Goal: Task Accomplishment & Management: Complete application form

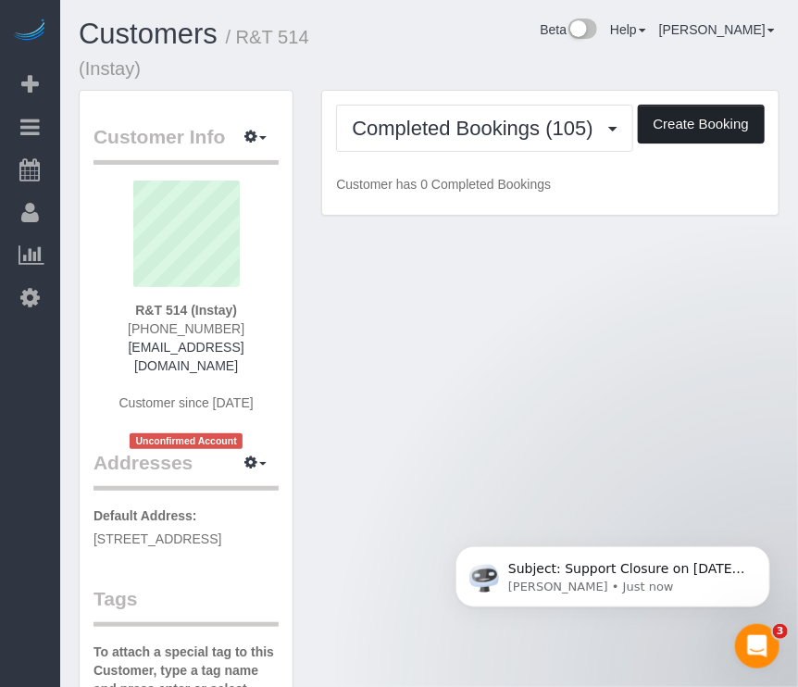
click at [729, 130] on button "Create Booking" at bounding box center [700, 124] width 127 height 39
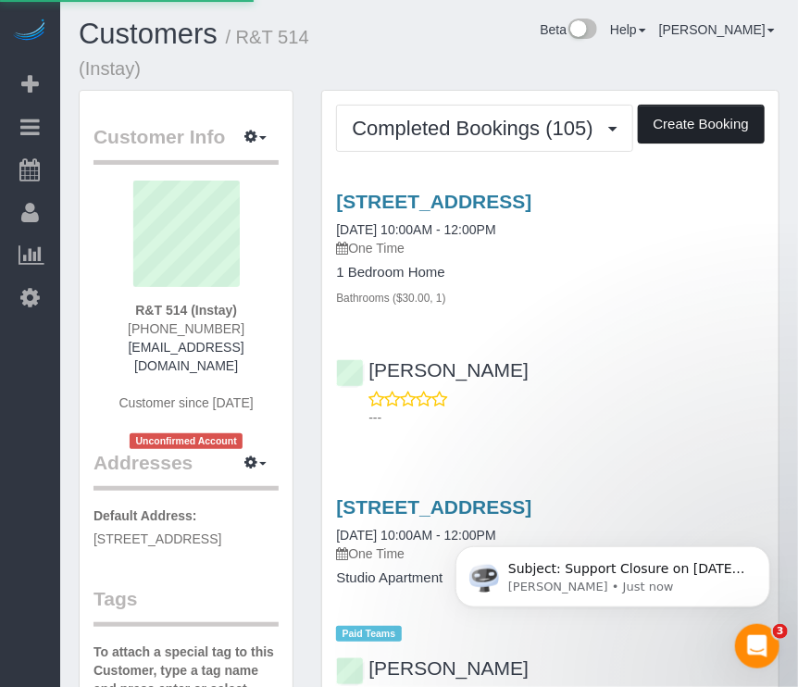
select select "IA"
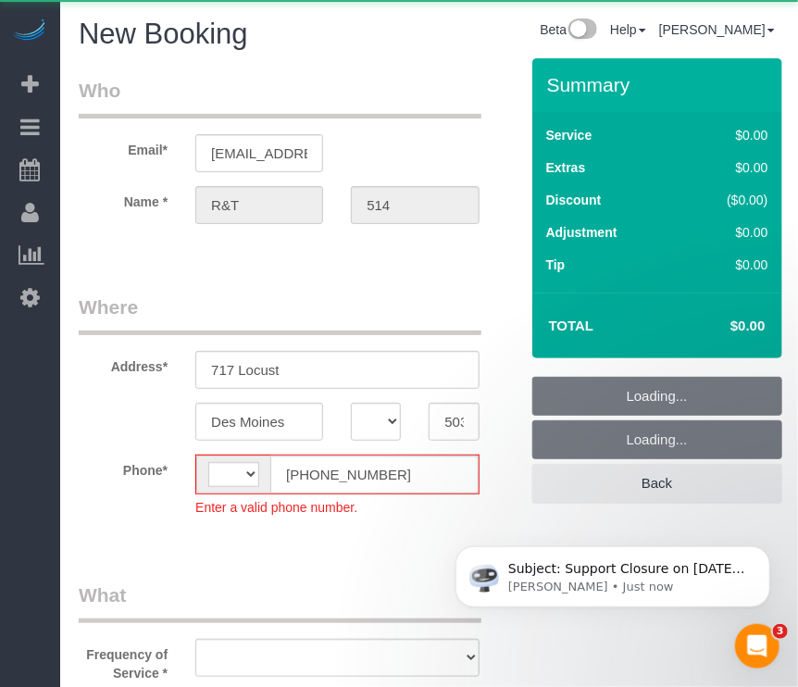
select select "string:[GEOGRAPHIC_DATA]"
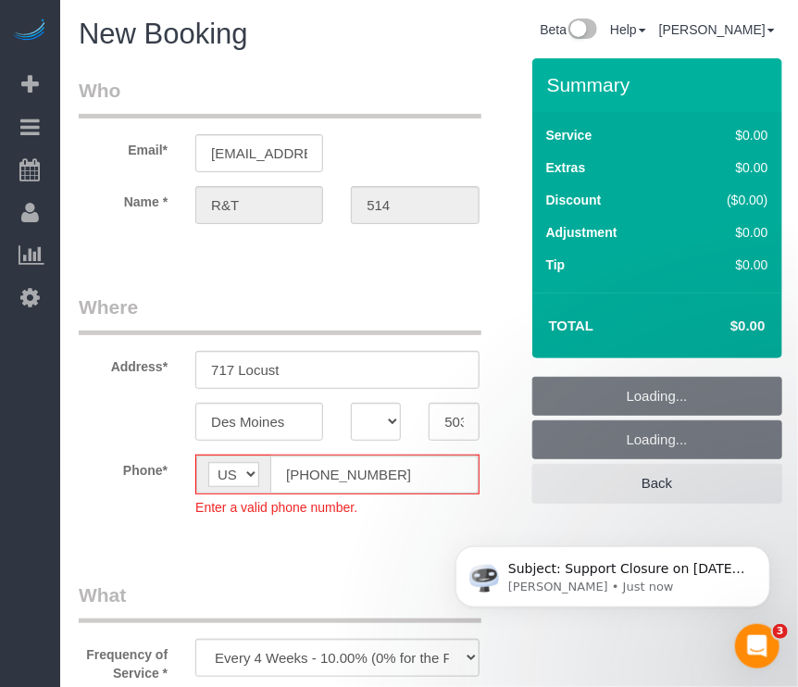
select select "object:1905"
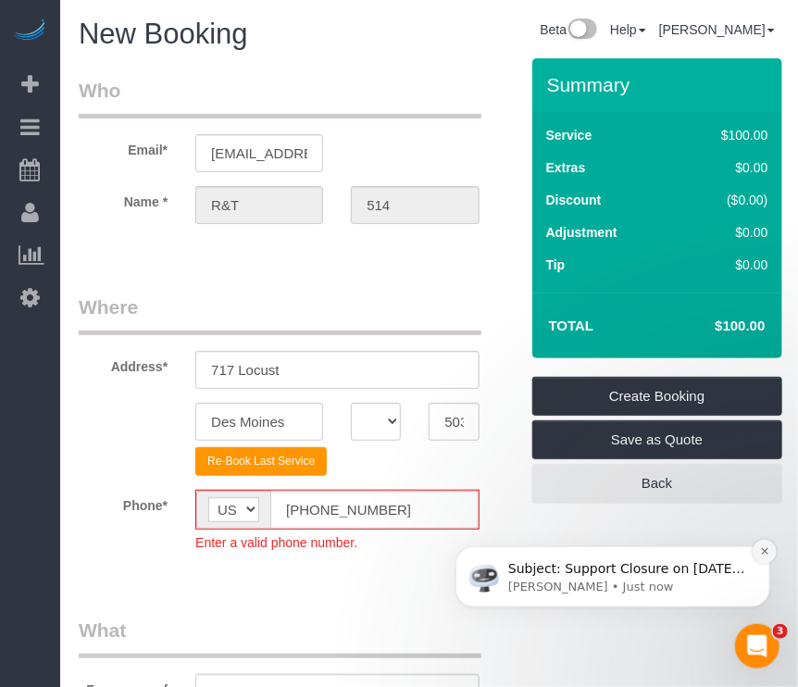
click at [765, 546] on icon "Dismiss notification" at bounding box center [764, 550] width 10 height 10
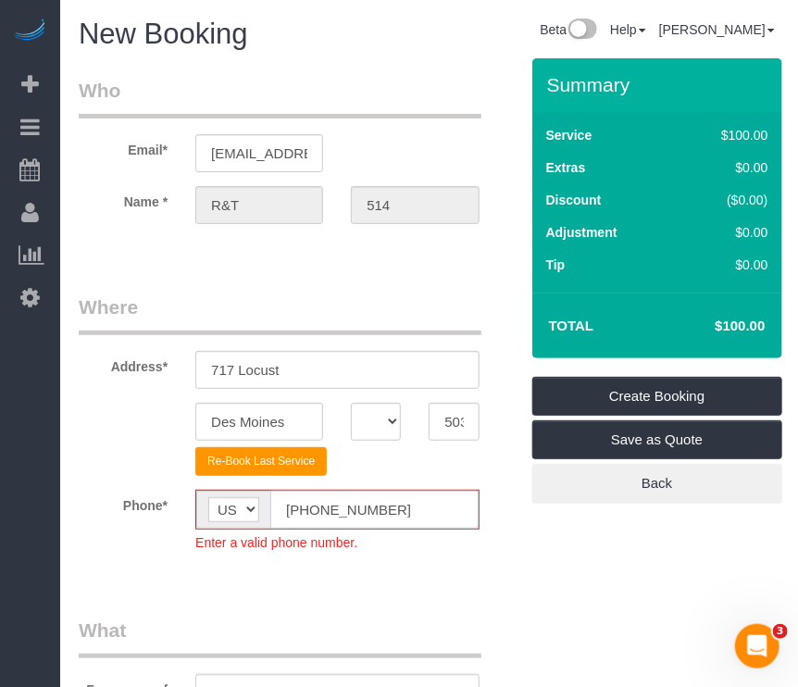
click at [305, 501] on input "[PHONE_NUMBER]" at bounding box center [373, 509] width 207 height 38
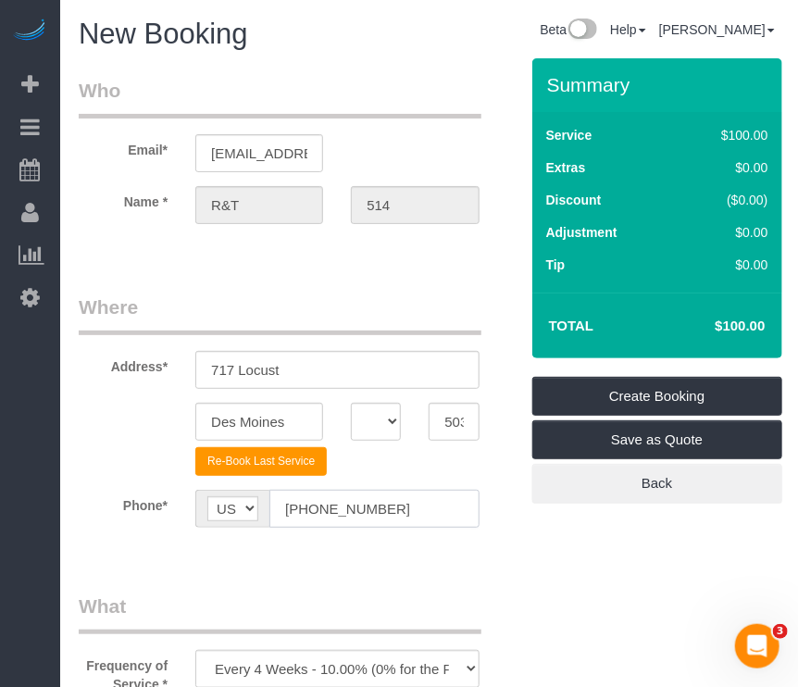
type input "[PHONE_NUMBER]"
drag, startPoint x: 456, startPoint y: 588, endPoint x: 385, endPoint y: 588, distance: 71.2
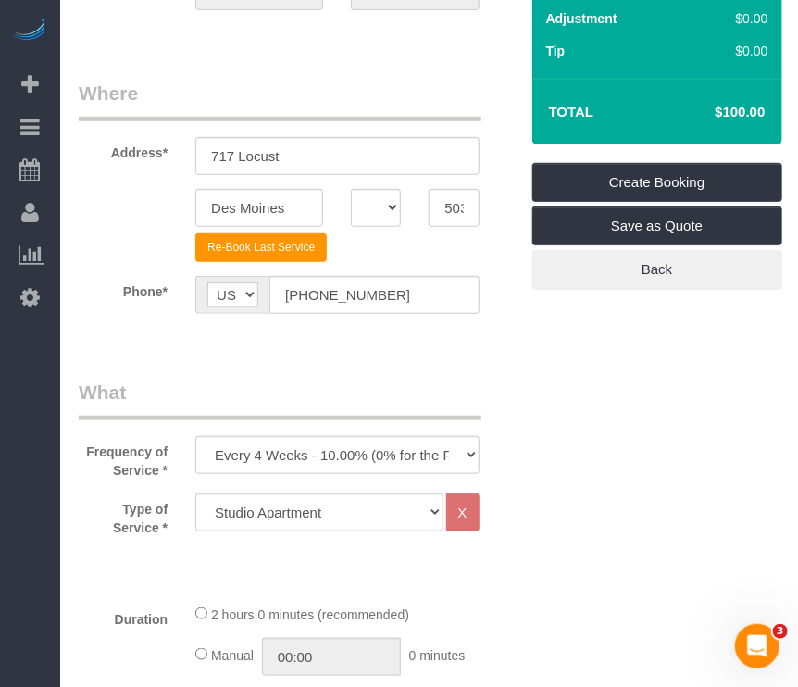
scroll to position [278, 0]
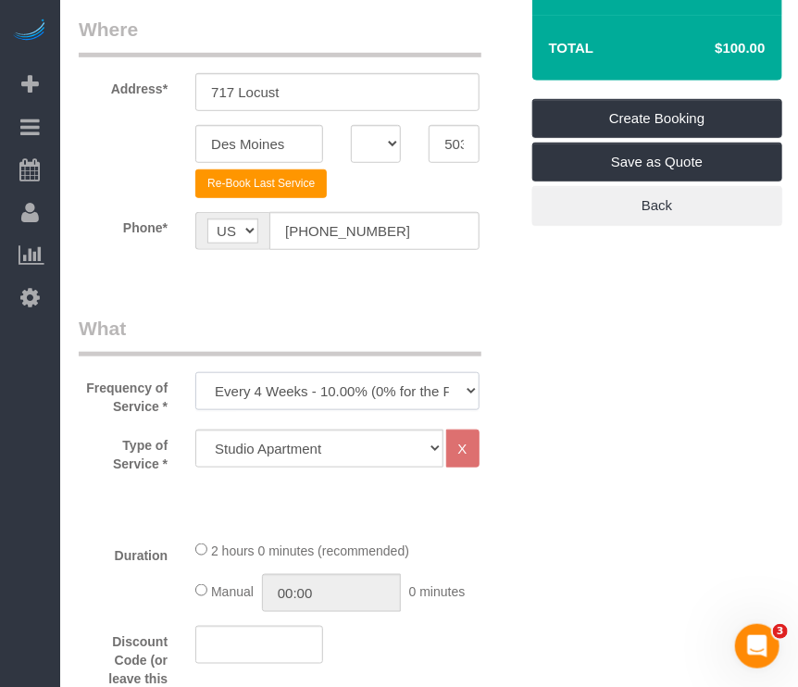
click at [341, 382] on select "Every 6 Weeks (0% for the First Booking) One Time Every 8 Weeks (0% for the Fir…" at bounding box center [336, 391] width 283 height 38
select select "object:1907"
click at [195, 372] on select "Every 6 Weeks (0% for the First Booking) One Time Every 8 Weeks (0% for the Fir…" at bounding box center [336, 391] width 283 height 38
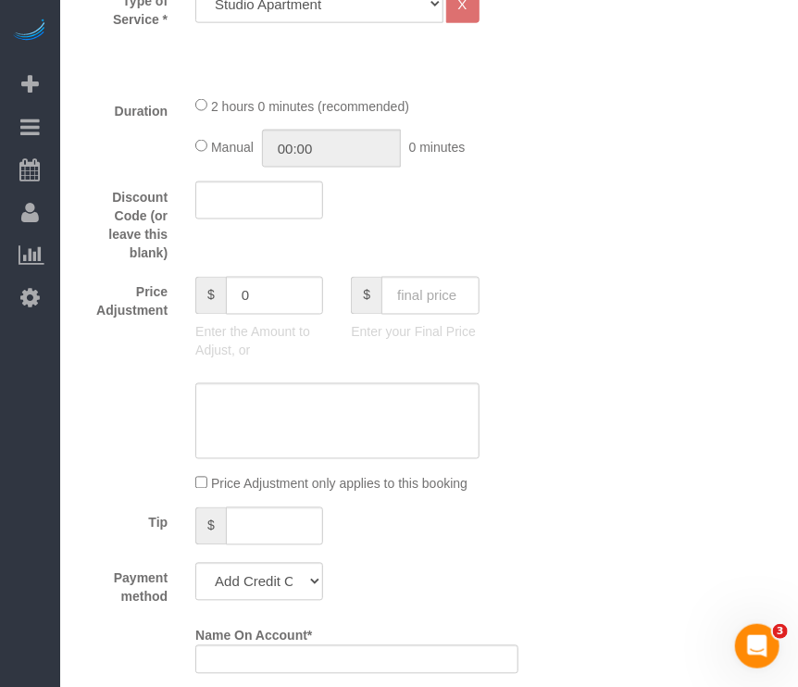
scroll to position [833, 0]
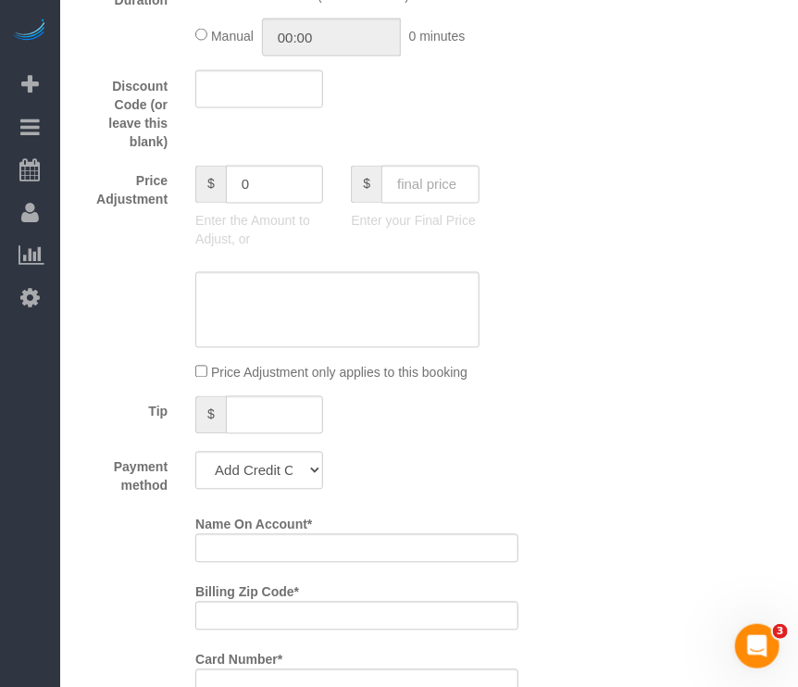
click at [457, 207] on div "$ Enter your Final Price" at bounding box center [414, 203] width 155 height 74
drag, startPoint x: 439, startPoint y: 179, endPoint x: 482, endPoint y: 167, distance: 44.5
click at [480, 168] on div "$ Enter your Final Price" at bounding box center [414, 203] width 155 height 74
type input "70"
click at [504, 274] on div at bounding box center [298, 310] width 467 height 76
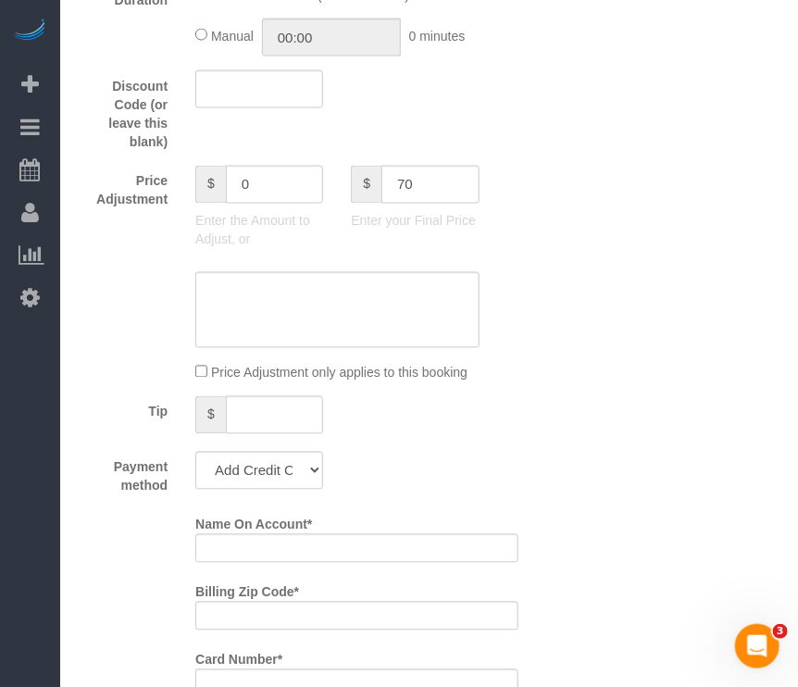
type input "-30"
click at [245, 472] on select "Add Credit Card Cash Check Paypal" at bounding box center [259, 471] width 128 height 38
click at [195, 452] on select "Add Credit Card Cash Check Paypal" at bounding box center [259, 471] width 128 height 38
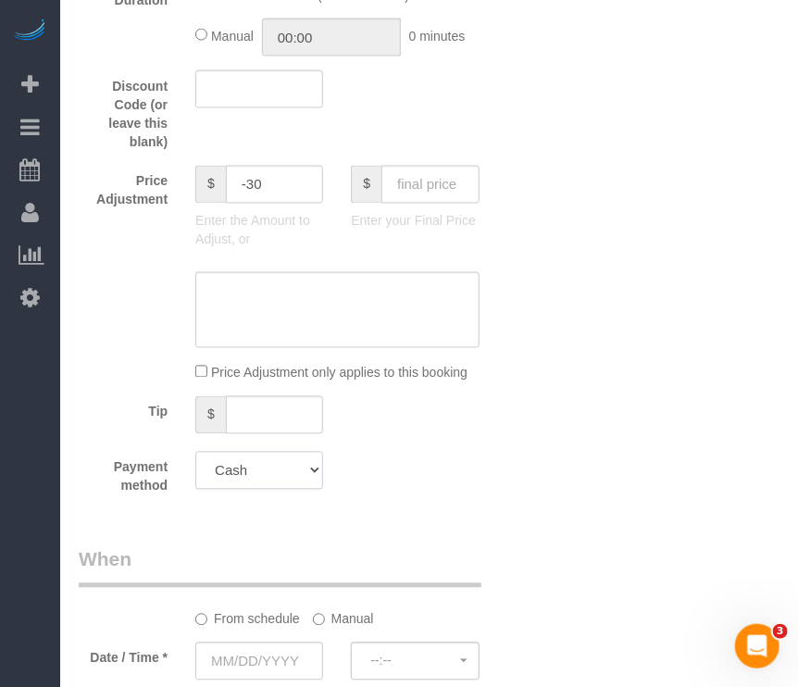
click at [291, 477] on select "Add Credit Card Cash Check Paypal" at bounding box center [259, 471] width 128 height 38
select select "string:check"
click at [195, 452] on select "Add Credit Card Cash Check Paypal" at bounding box center [259, 471] width 128 height 38
click at [725, 543] on div "Who Email* [EMAIL_ADDRESS][DOMAIN_NAME] Name * R&T 514 Where Address* 717 Locus…" at bounding box center [429, 325] width 700 height 2199
click at [722, 526] on div "Who Email* [EMAIL_ADDRESS][DOMAIN_NAME] Name * R&T 514 Where Address* 717 Locus…" at bounding box center [429, 325] width 700 height 2199
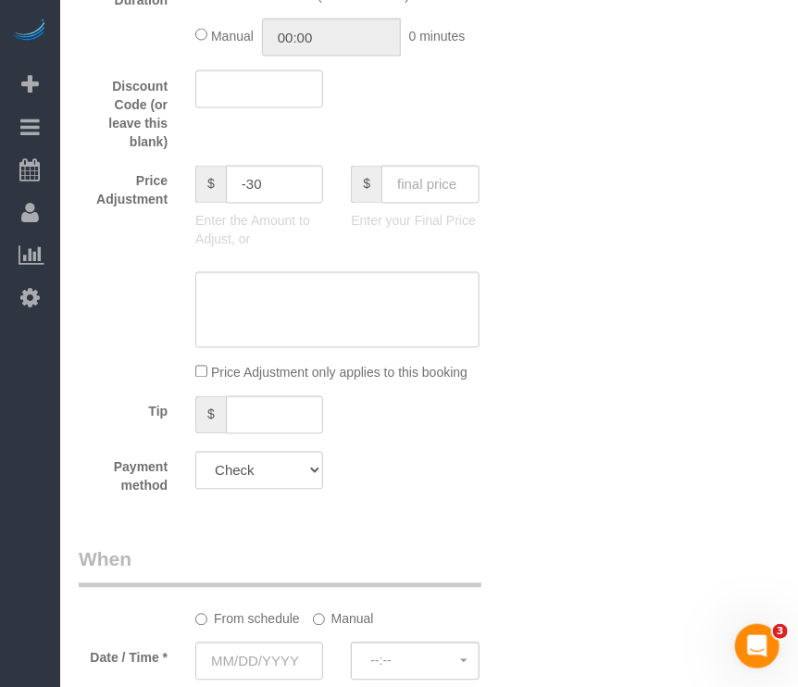
click at [683, 551] on div "Who Email* [EMAIL_ADDRESS][DOMAIN_NAME] Name * R&T 514 Where Address* 717 Locus…" at bounding box center [429, 325] width 700 height 2199
drag, startPoint x: 526, startPoint y: 536, endPoint x: 444, endPoint y: 527, distance: 82.8
drag, startPoint x: 444, startPoint y: 527, endPoint x: 618, endPoint y: 478, distance: 180.7
click at [477, 519] on div "Who Email* [EMAIL_ADDRESS][DOMAIN_NAME] Name * R&T 514 Where Address* 717 Locus…" at bounding box center [298, 325] width 467 height 2199
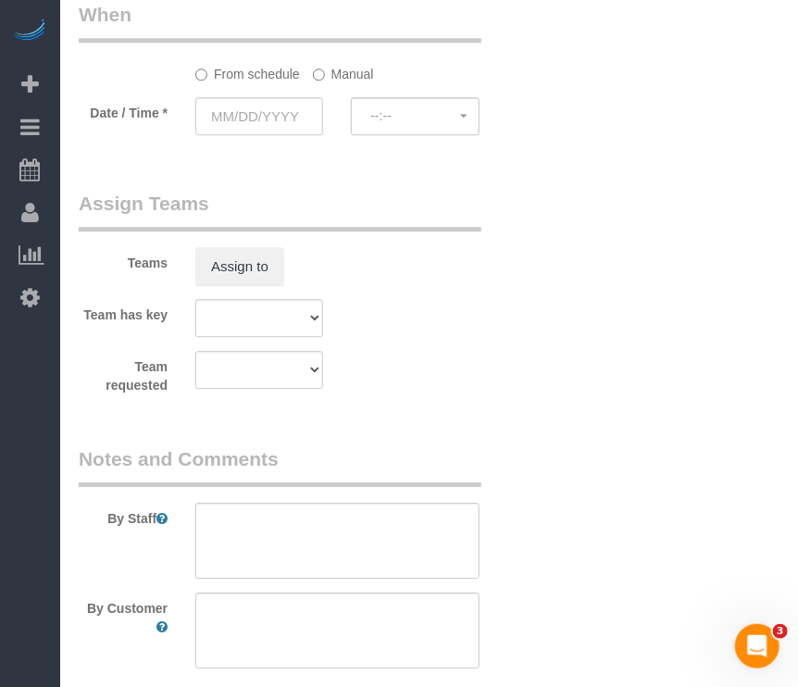
scroll to position [1388, 0]
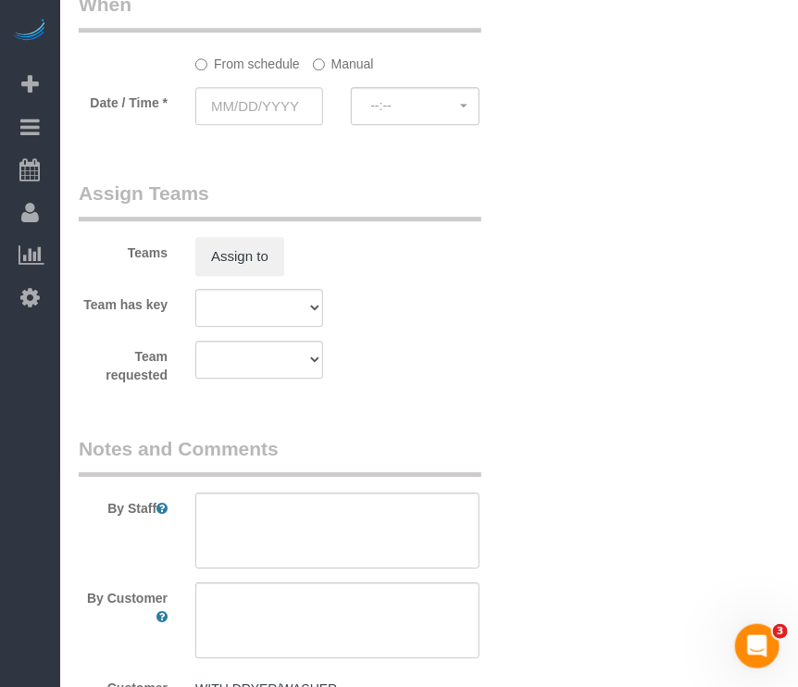
drag, startPoint x: 536, startPoint y: 353, endPoint x: 533, endPoint y: 341, distance: 12.3
drag, startPoint x: 533, startPoint y: 341, endPoint x: 402, endPoint y: 203, distance: 191.1
click at [460, 289] on div "Team has key Alexsa [GEOGRAPHIC_DATA] Audrianna [PERSON_NAME][GEOGRAPHIC_DATA] …" at bounding box center [298, 308] width 467 height 38
click at [272, 94] on input "text" at bounding box center [259, 106] width 128 height 38
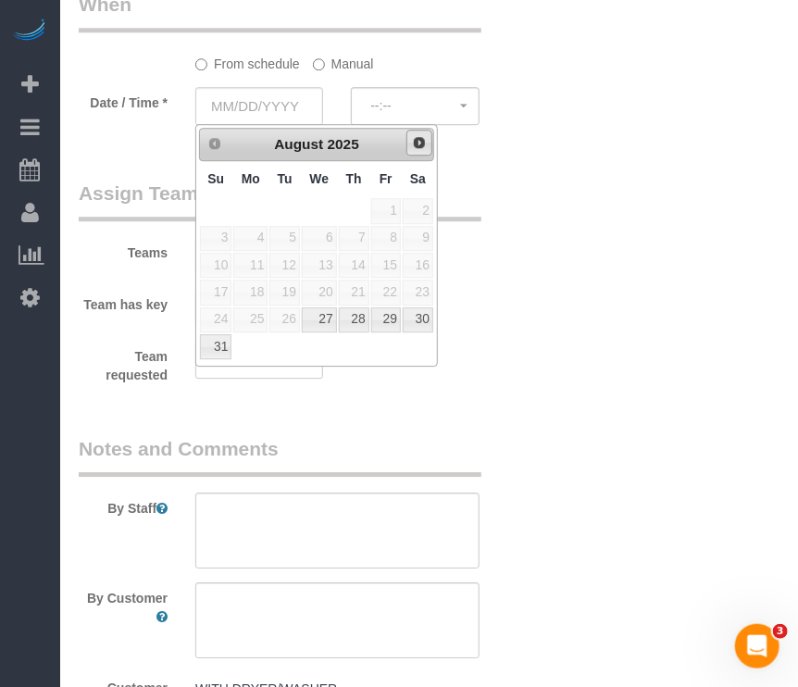
click at [418, 143] on span "Next" at bounding box center [419, 142] width 15 height 15
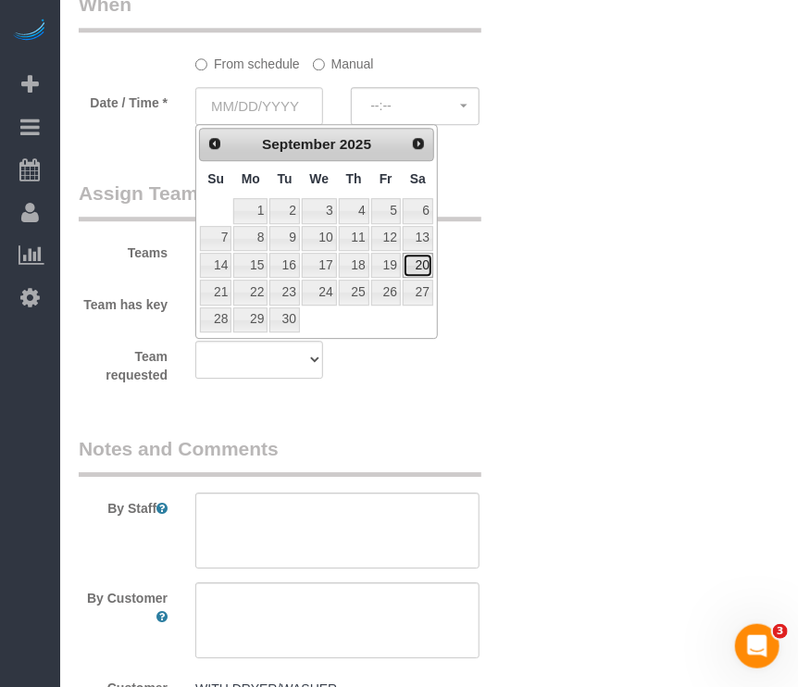
click at [426, 264] on link "20" at bounding box center [417, 265] width 31 height 25
type input "[DATE]"
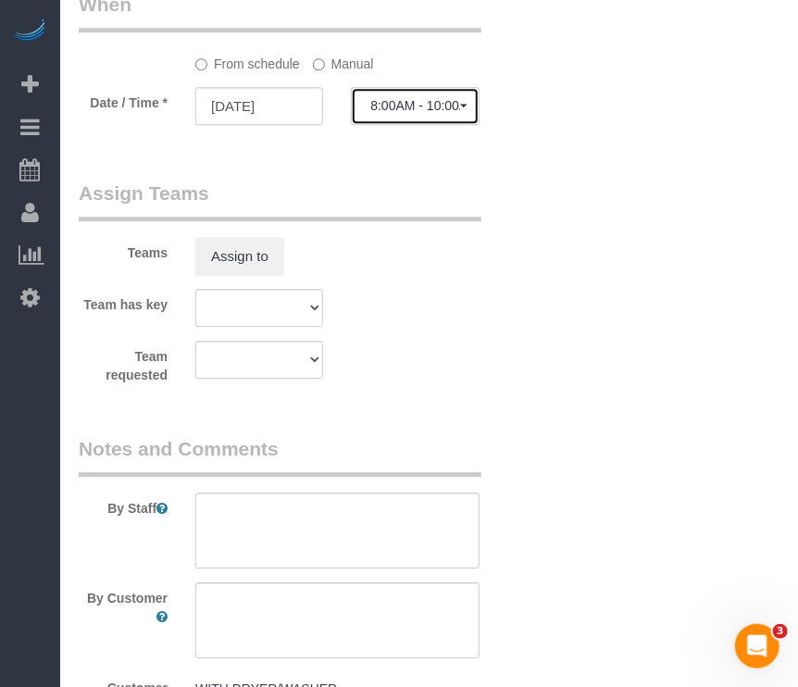
click at [398, 101] on span "8:00AM - 10:00AM" at bounding box center [414, 105] width 89 height 15
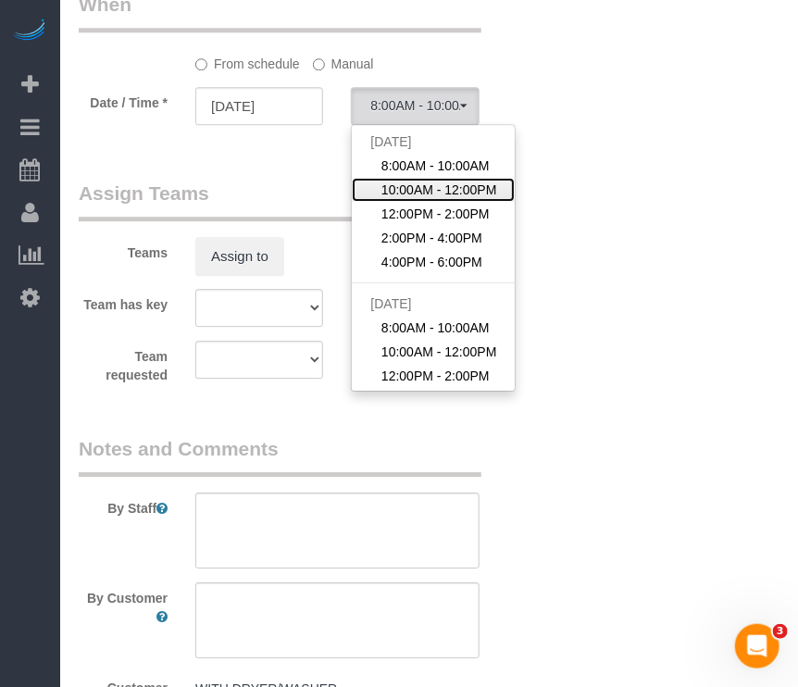
click at [405, 186] on span "10:00AM - 12:00PM" at bounding box center [439, 189] width 116 height 19
select select "spot2"
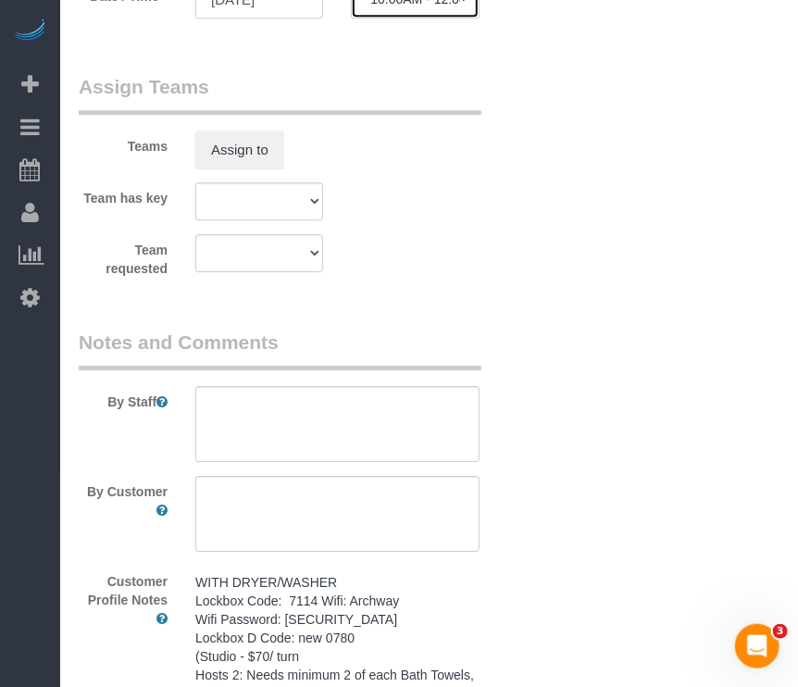
scroll to position [1633, 0]
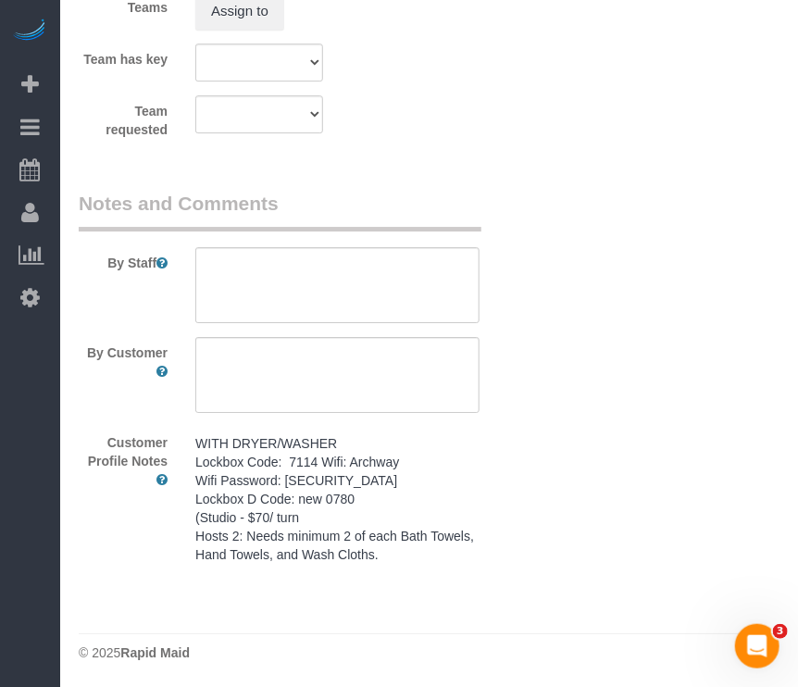
click at [397, 486] on pre "WITH DRYER/WASHER Lockbox Code: 7114 Wifi: Archway Wifi Password: [SECURITY_DAT…" at bounding box center [336, 499] width 283 height 130
click at [0, 0] on textarea "WITH DRYER/WASHER Lockbox Code: 7114 Wifi: Archway Wifi Password: [SECURITY_DAT…" at bounding box center [0, 0] width 0 height 0
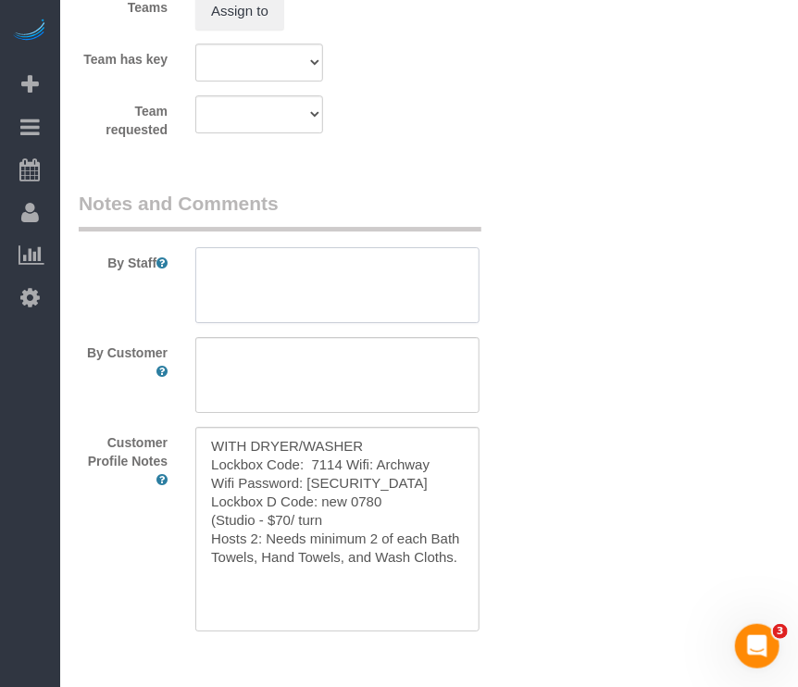
click at [400, 270] on textarea at bounding box center [336, 285] width 283 height 76
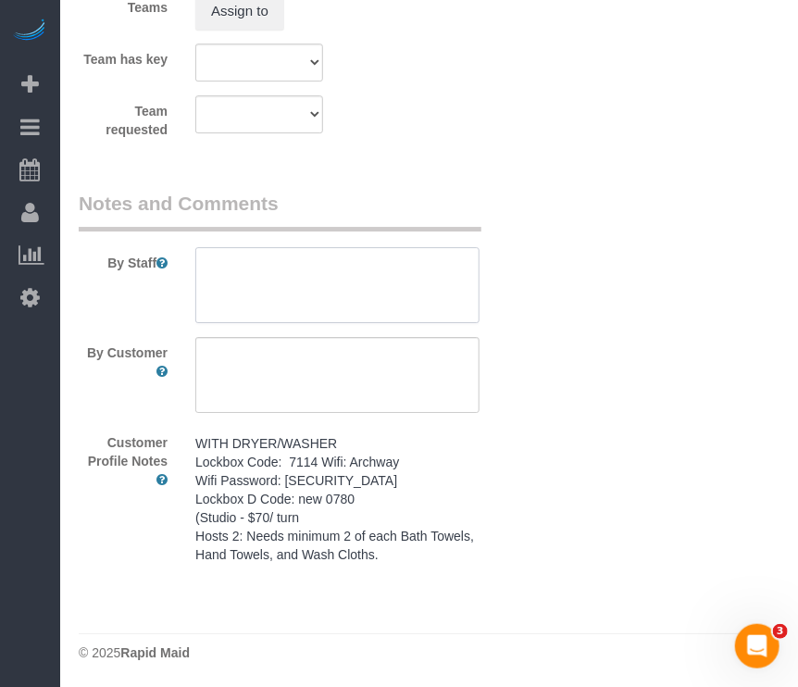
paste textarea "WITH DRYER/WASHER Lockbox Code: 7114 Wifi: Archway Wifi Password: [SECURITY_DAT…"
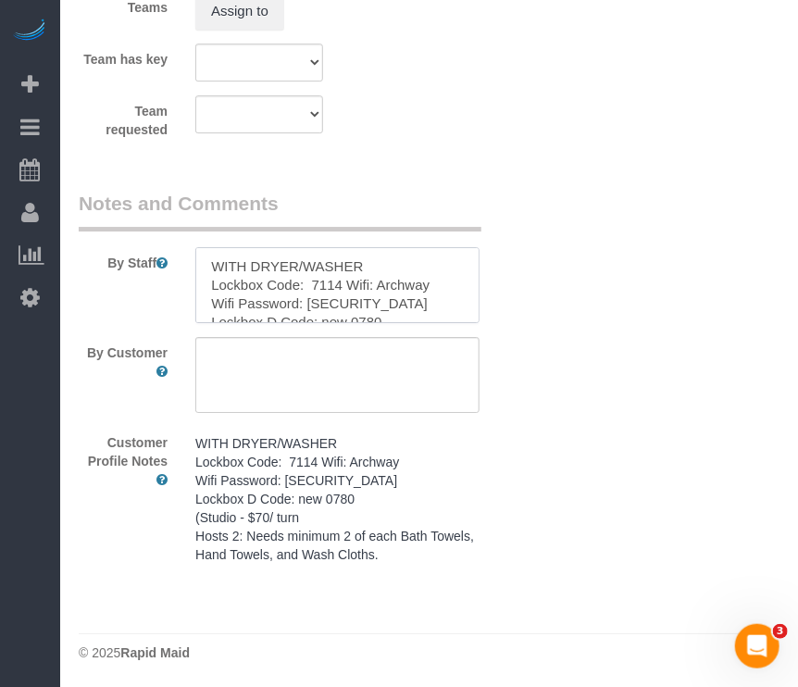
scroll to position [81, 0]
type textarea "WITH DRYER/WASHER Lockbox Code: 7114 Wifi: Archway Wifi Password: [SECURITY_DAT…"
drag, startPoint x: 746, startPoint y: 253, endPoint x: 797, endPoint y: 415, distance: 169.7
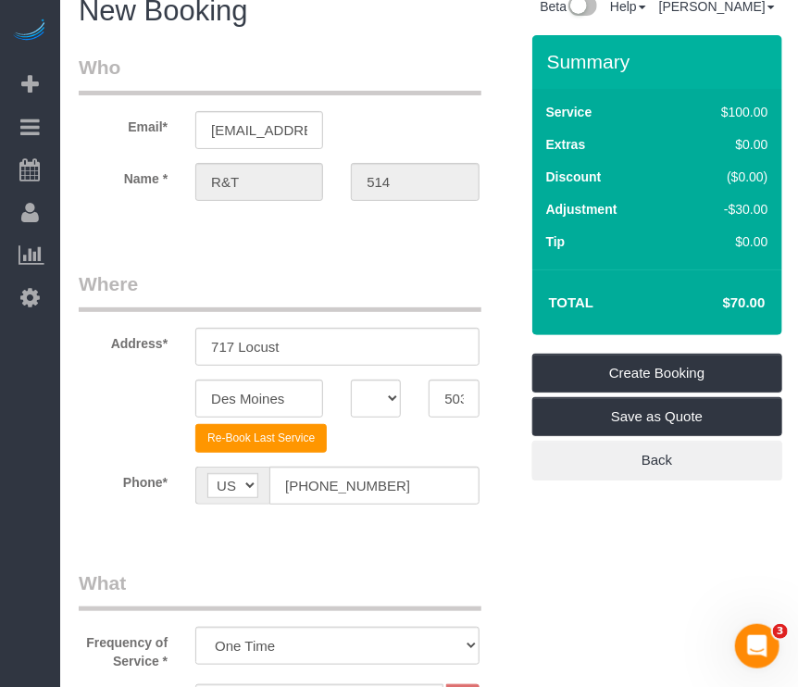
scroll to position [2, 0]
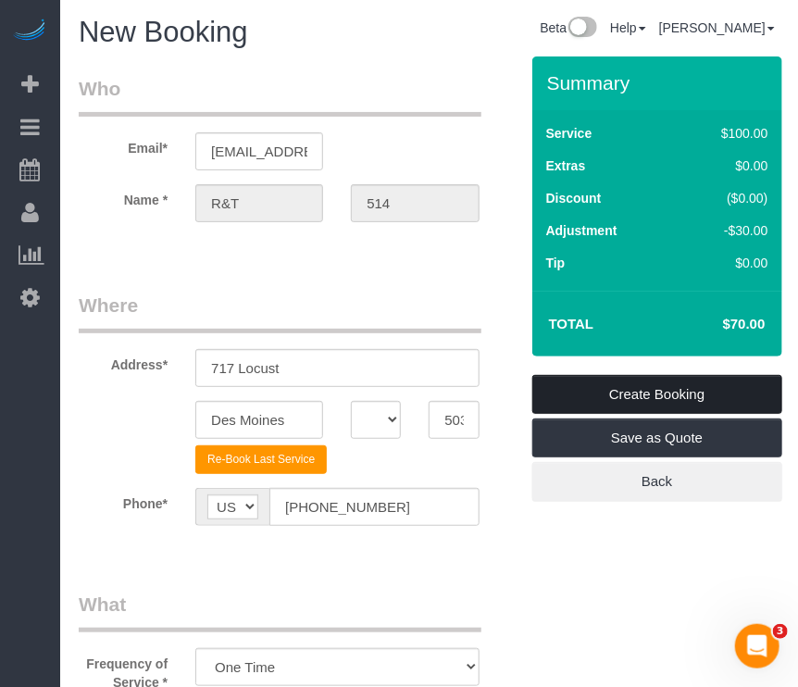
click at [695, 397] on link "Create Booking" at bounding box center [657, 394] width 250 height 39
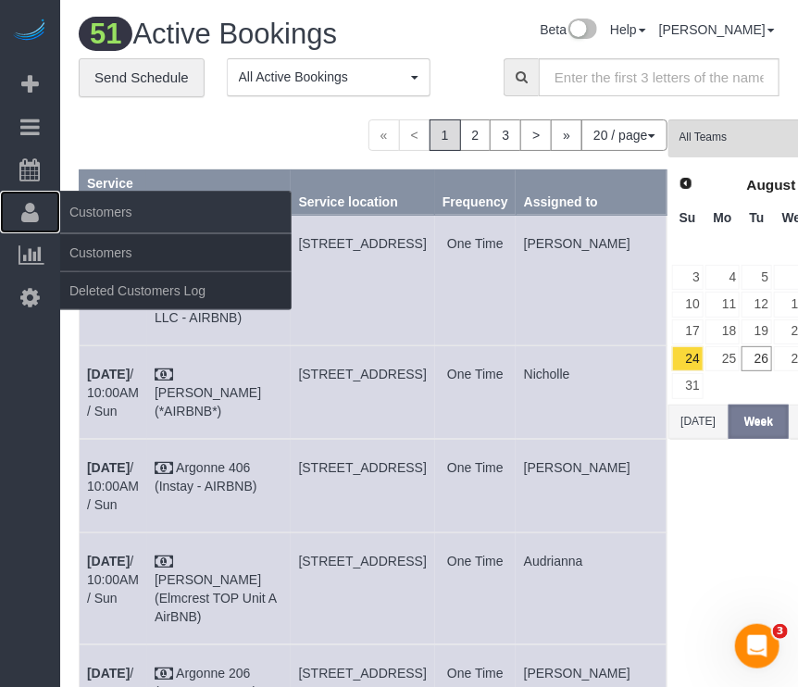
click at [38, 208] on icon at bounding box center [30, 212] width 18 height 22
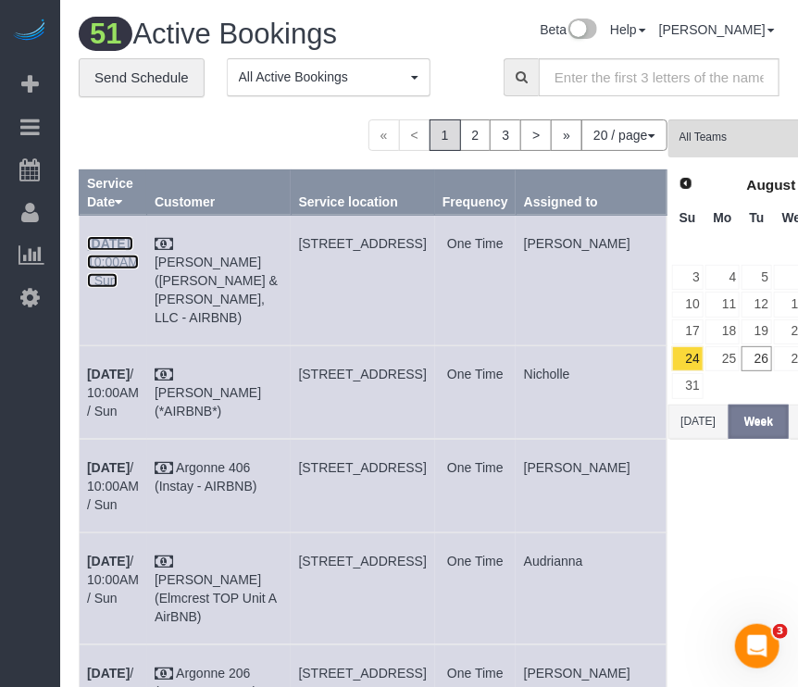
click at [92, 255] on link "[DATE] 10:00AM / Sun" at bounding box center [113, 262] width 52 height 52
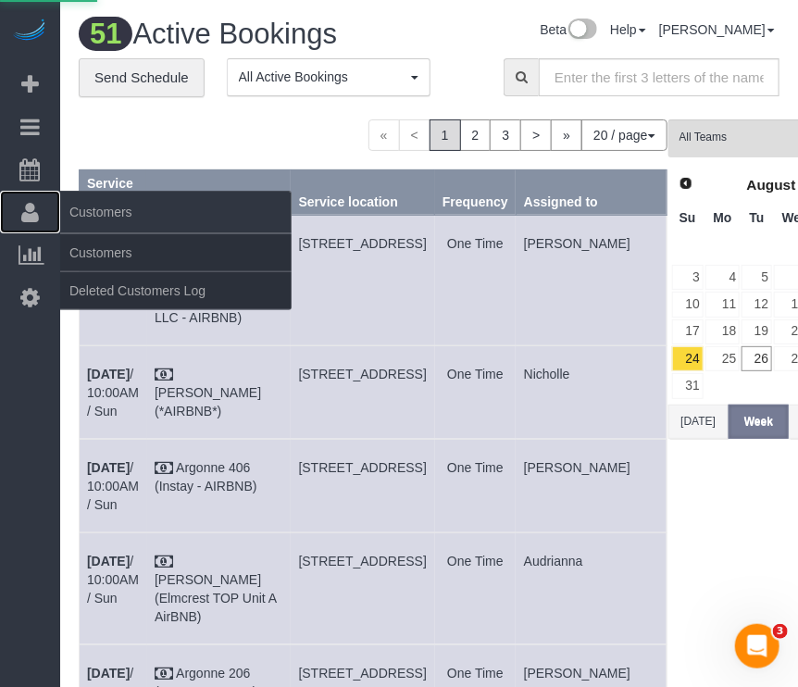
click at [37, 216] on icon at bounding box center [30, 212] width 18 height 22
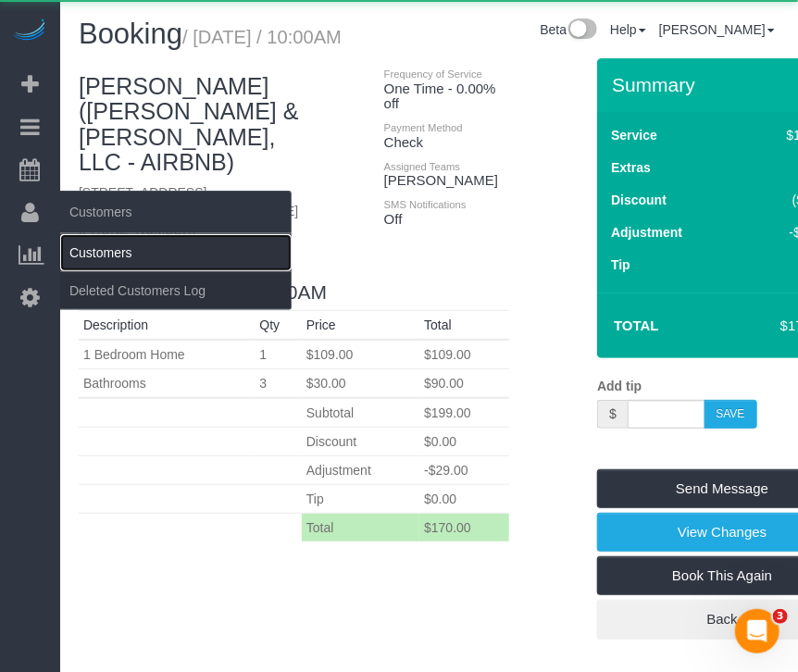
click at [90, 245] on link "Customers" at bounding box center [175, 252] width 231 height 37
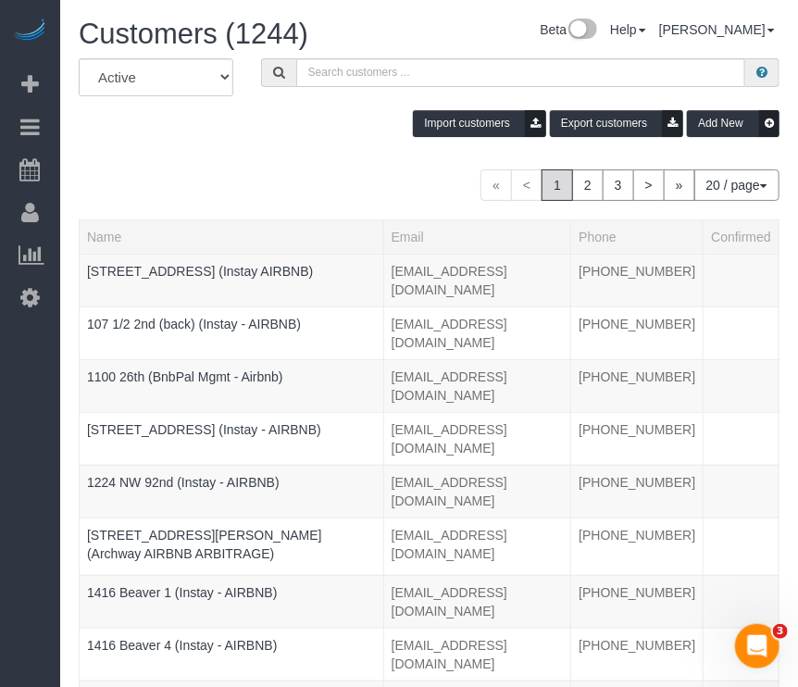
click at [428, 43] on div "Beta Help Help Docs Take a Tour Contact Support [PERSON_NAME] My Account Change…" at bounding box center [580, 35] width 425 height 32
drag, startPoint x: 407, startPoint y: 78, endPoint x: 370, endPoint y: 35, distance: 56.4
click at [408, 79] on input "text" at bounding box center [520, 72] width 449 height 29
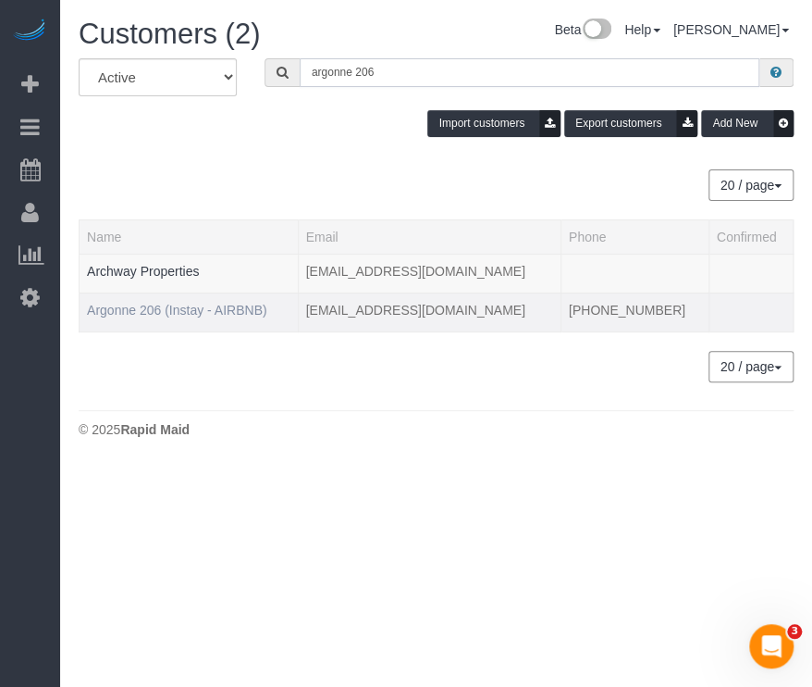
type input "argonne 206"
click at [176, 312] on link "Argonne 206 (Instay - AIRBNB)" at bounding box center [177, 310] width 180 height 15
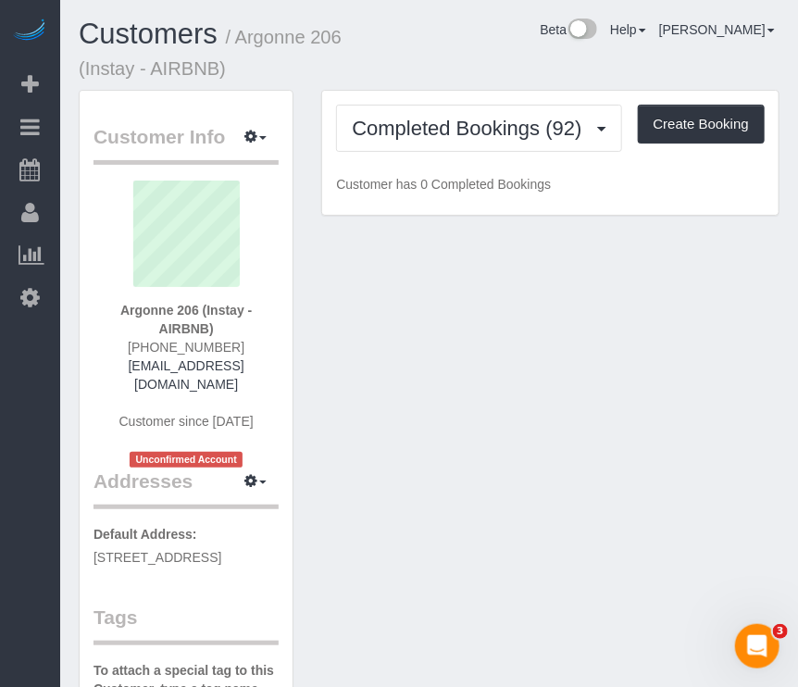
drag, startPoint x: 563, startPoint y: 73, endPoint x: 463, endPoint y: 82, distance: 100.4
click at [559, 72] on div "Customers / Argonne 206 (Instay - AIRBNB) Beta Help Help Docs Take a Tour Conta…" at bounding box center [429, 54] width 728 height 71
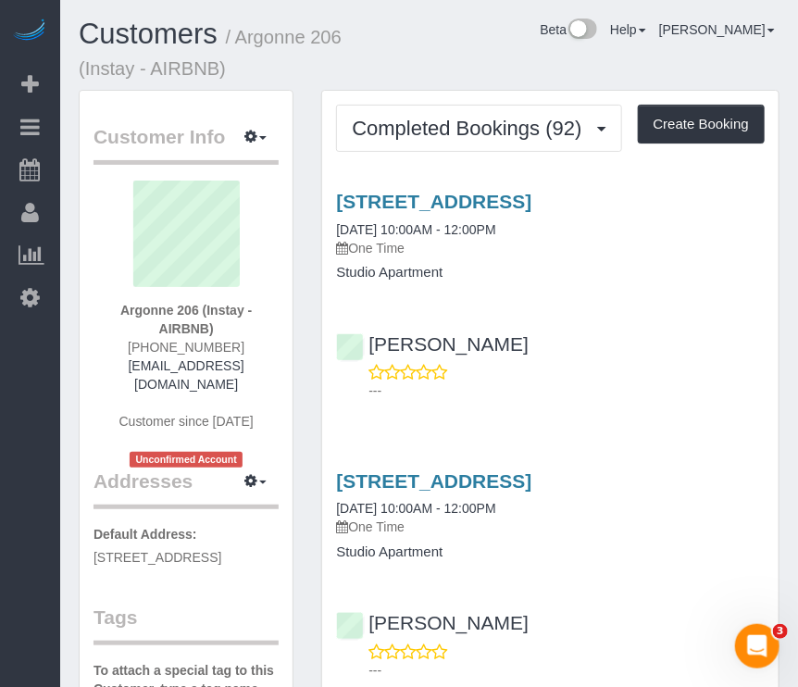
drag, startPoint x: 427, startPoint y: 77, endPoint x: 452, endPoint y: 59, distance: 31.3
click at [433, 65] on div "Customers / Argonne 206 (Instay - AIRBNB) Beta Help Help Docs Take a Tour Conta…" at bounding box center [429, 54] width 728 height 71
click at [529, 43] on div "Beta Help Help Docs Take a Tour Contact Support [PERSON_NAME] My Account Change…" at bounding box center [580, 35] width 425 height 32
click at [721, 120] on button "Create Booking" at bounding box center [700, 124] width 127 height 39
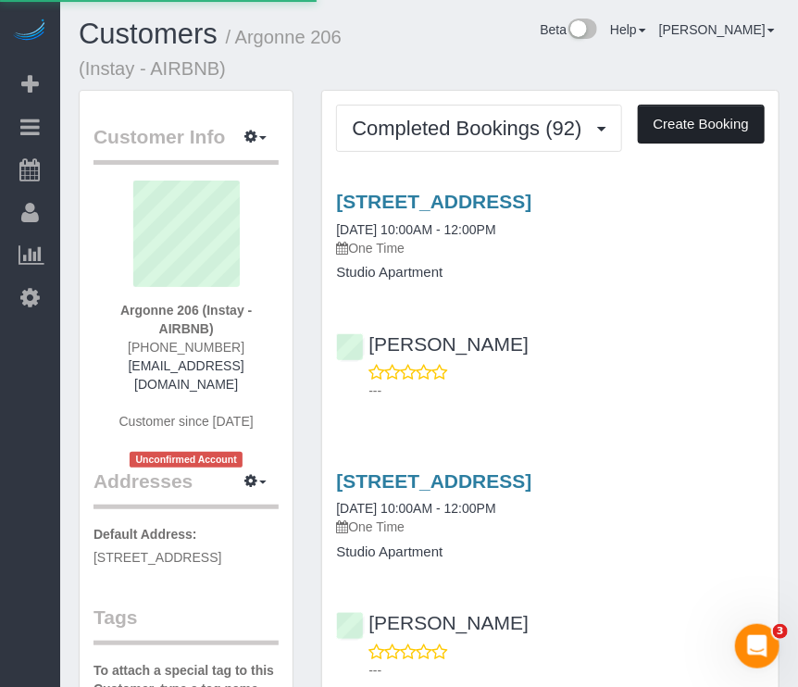
select select "IA"
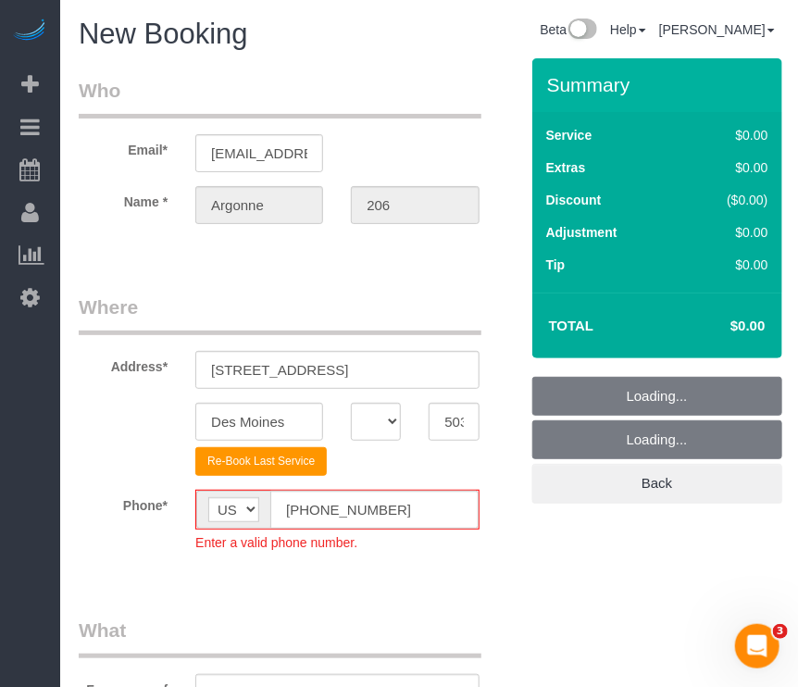
select select "object:4047"
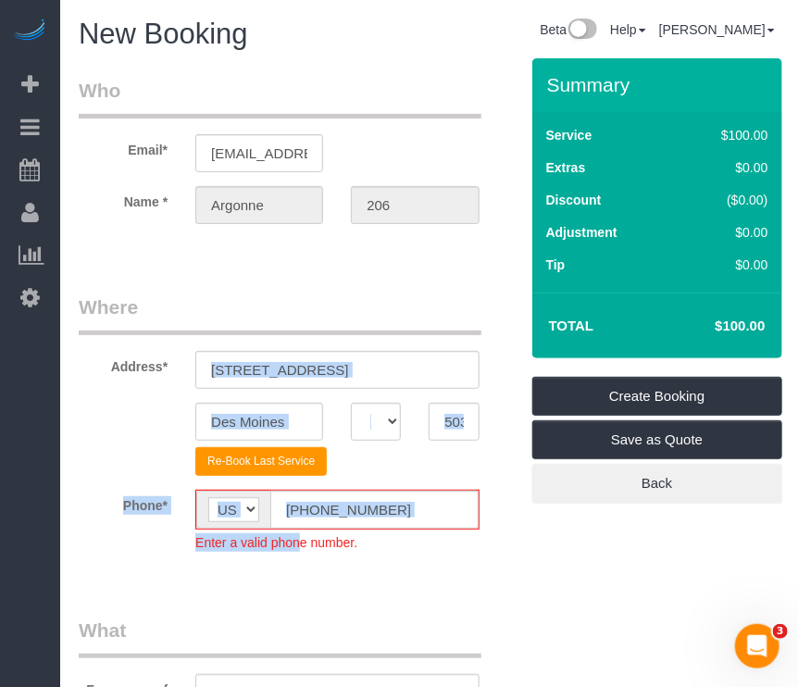
drag, startPoint x: 339, startPoint y: 549, endPoint x: 297, endPoint y: 568, distance: 45.9
click at [297, 568] on fieldset "Where Address* [STREET_ADDRESS] [GEOGRAPHIC_DATA] AK AL AR AZ CA CO CT DC DE [G…" at bounding box center [298, 436] width 439 height 286
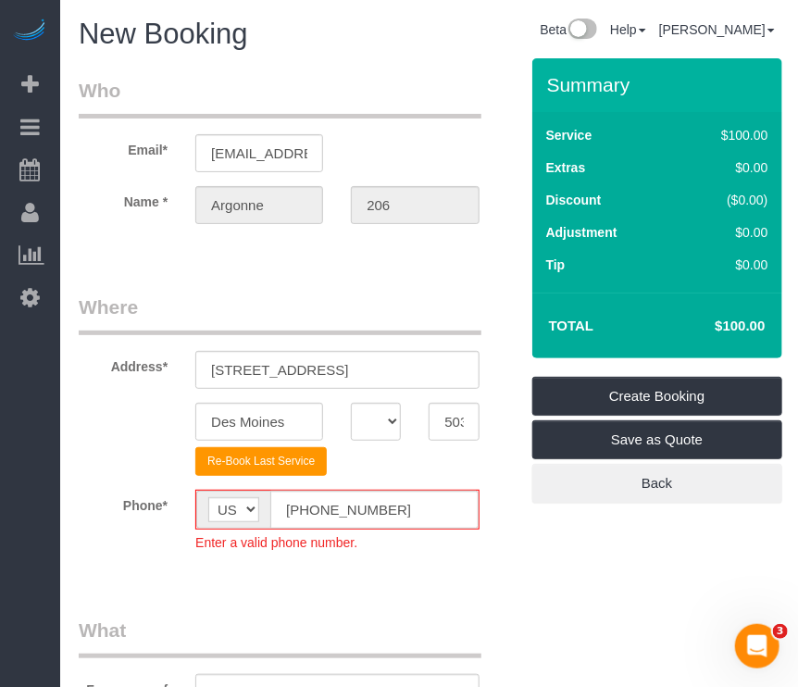
drag, startPoint x: 297, startPoint y: 568, endPoint x: 239, endPoint y: 575, distance: 58.6
click at [320, 505] on input "[PHONE_NUMBER]" at bounding box center [373, 509] width 207 height 38
click at [303, 512] on input "[PHONE_NUMBER]" at bounding box center [373, 509] width 207 height 38
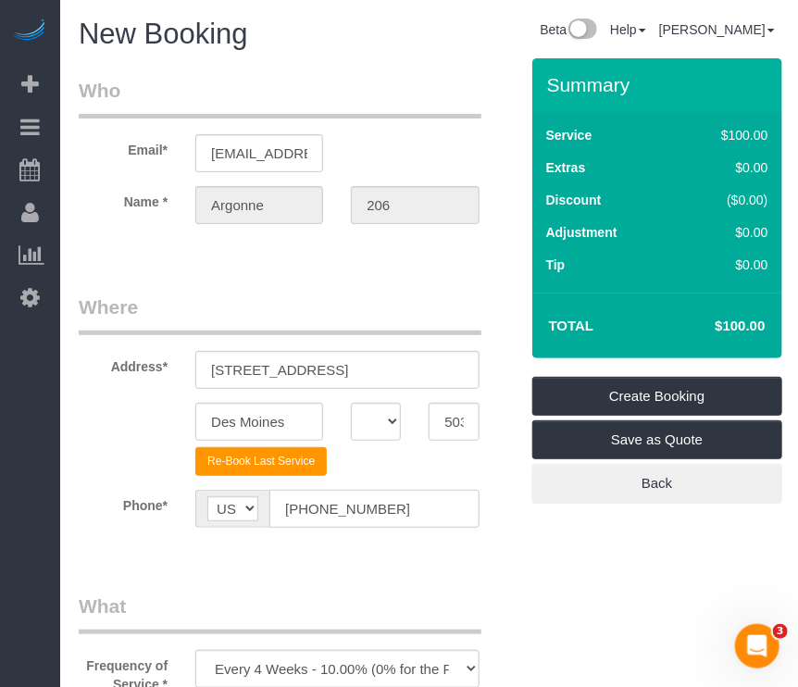
type input "[PHONE_NUMBER]"
drag, startPoint x: 476, startPoint y: 549, endPoint x: 464, endPoint y: 557, distance: 14.6
click at [476, 548] on fieldset "Where Address* [STREET_ADDRESS] [GEOGRAPHIC_DATA] AK AL AR AZ CA CO CT DC DE [G…" at bounding box center [298, 424] width 439 height 262
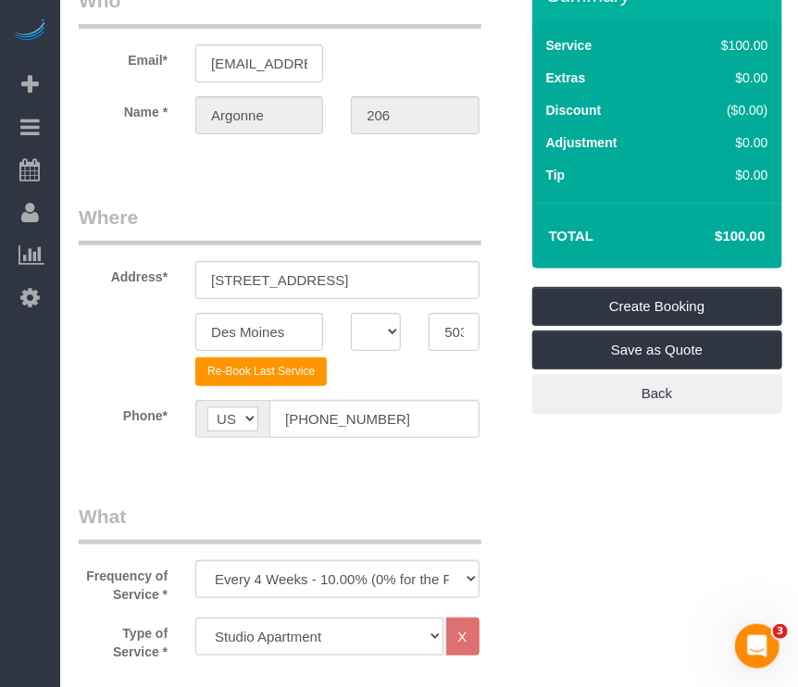
scroll to position [93, 0]
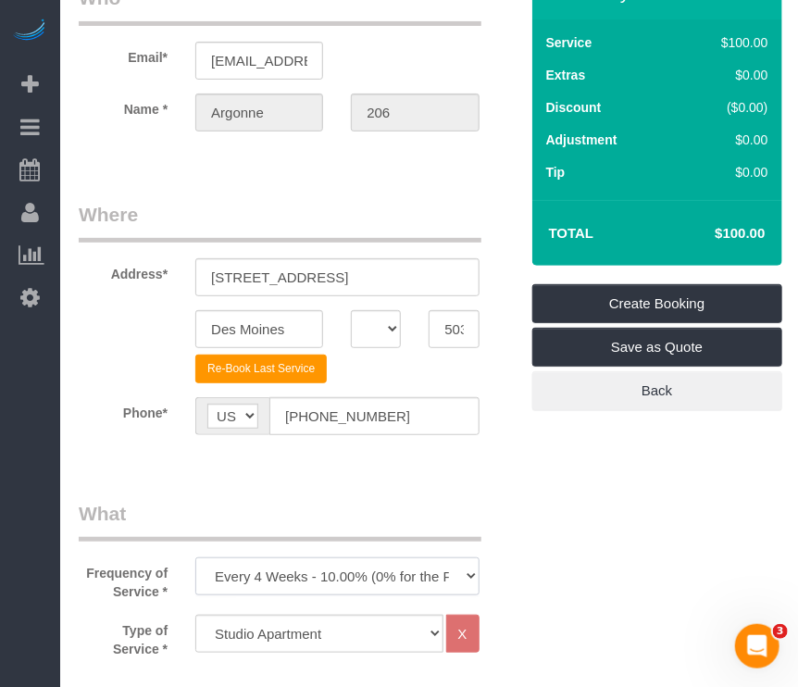
click at [326, 578] on select "Every 6 Weeks (0% for the First Booking) One Time Every 8 Weeks (0% for the Fir…" at bounding box center [336, 576] width 283 height 38
select select "object:4049"
click at [195, 557] on select "Every 6 Weeks (0% for the First Booking) One Time Every 8 Weeks (0% for the Fir…" at bounding box center [336, 576] width 283 height 38
drag, startPoint x: 495, startPoint y: 492, endPoint x: 340, endPoint y: 496, distance: 154.6
drag, startPoint x: 340, startPoint y: 496, endPoint x: 445, endPoint y: 501, distance: 104.7
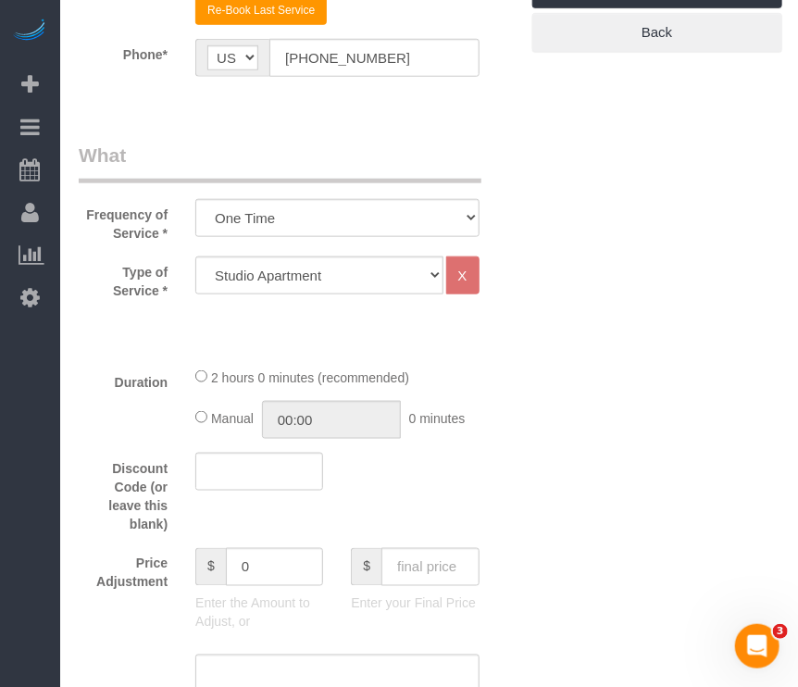
scroll to position [463, 0]
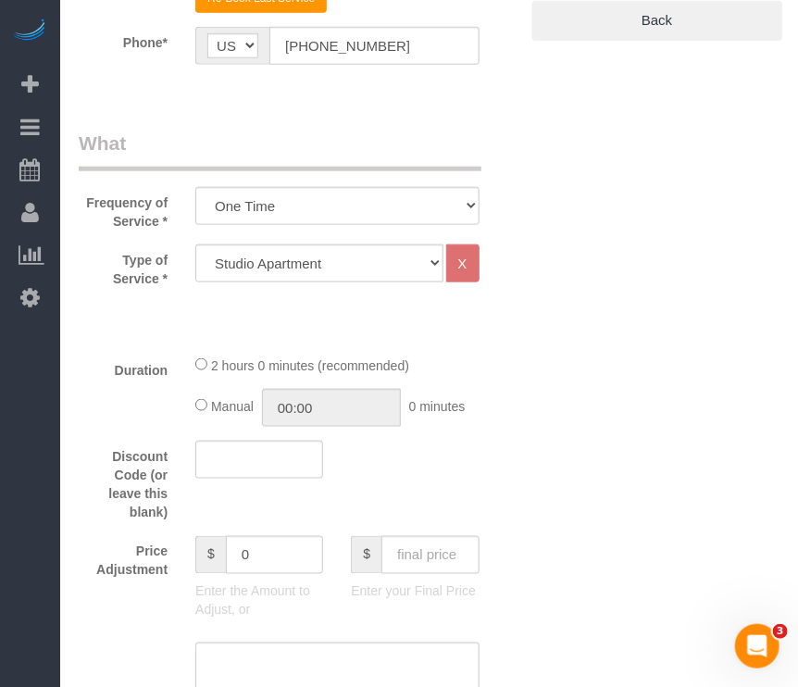
click at [333, 285] on div "Type of Service * Studio Apartment 1 Bedroom Home 2 Bedroom Home 3 Bedroom Home…" at bounding box center [298, 265] width 467 height 43
click at [368, 260] on select "Studio Apartment 1 Bedroom Home 2 Bedroom Home 3 Bedroom Home 4 Bedroom Home 5 …" at bounding box center [318, 263] width 247 height 38
click at [441, 557] on input "text" at bounding box center [429, 555] width 97 height 38
type input "70"
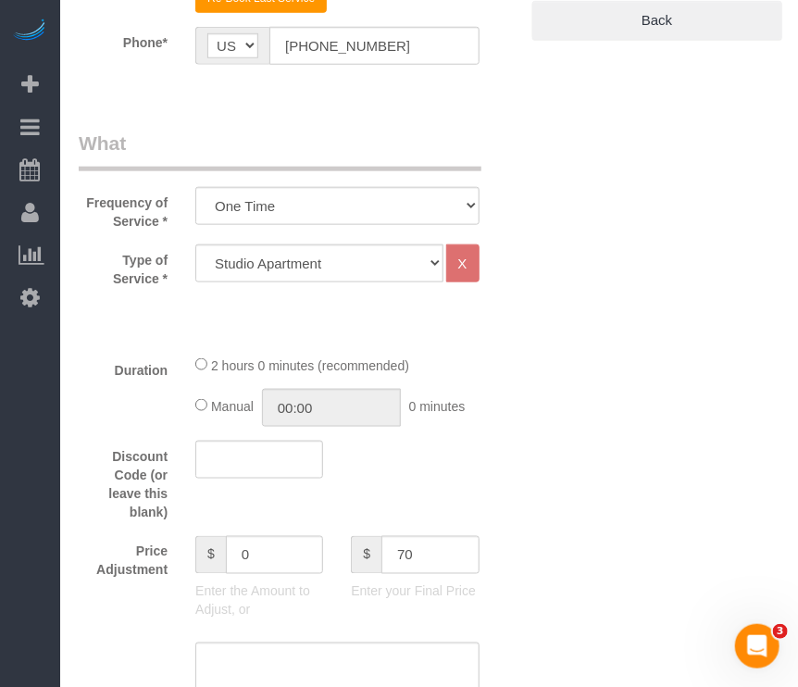
click at [502, 538] on div "Price Adjustment $ 0 Enter the Amount to Adjust, or $ 70 Enter your Final Price" at bounding box center [298, 582] width 467 height 93
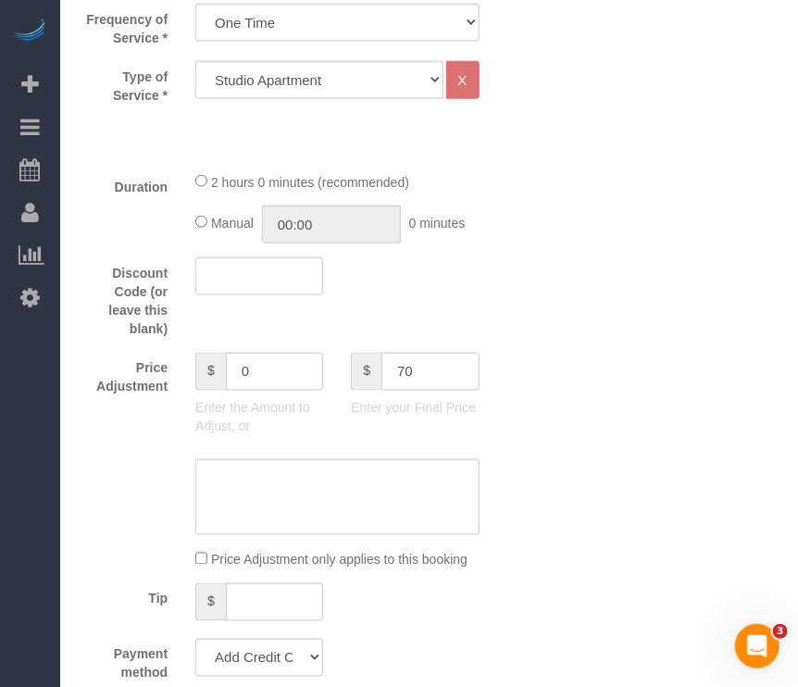
scroll to position [925, 0]
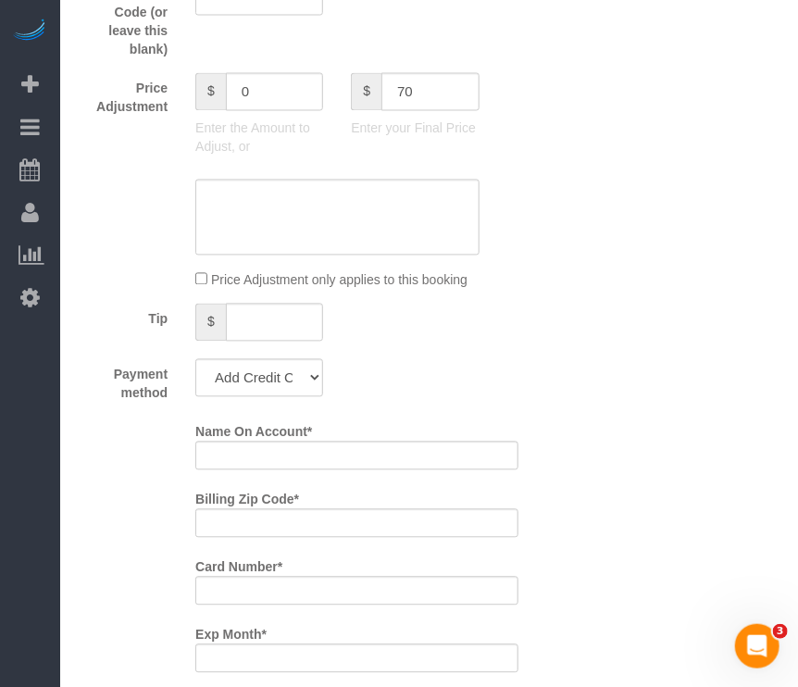
type input "-30"
click at [259, 371] on select "Add Credit Card Cash Check Paypal" at bounding box center [259, 378] width 128 height 38
select select "string:check"
click at [195, 359] on select "Add Credit Card Cash Check Paypal" at bounding box center [259, 378] width 128 height 38
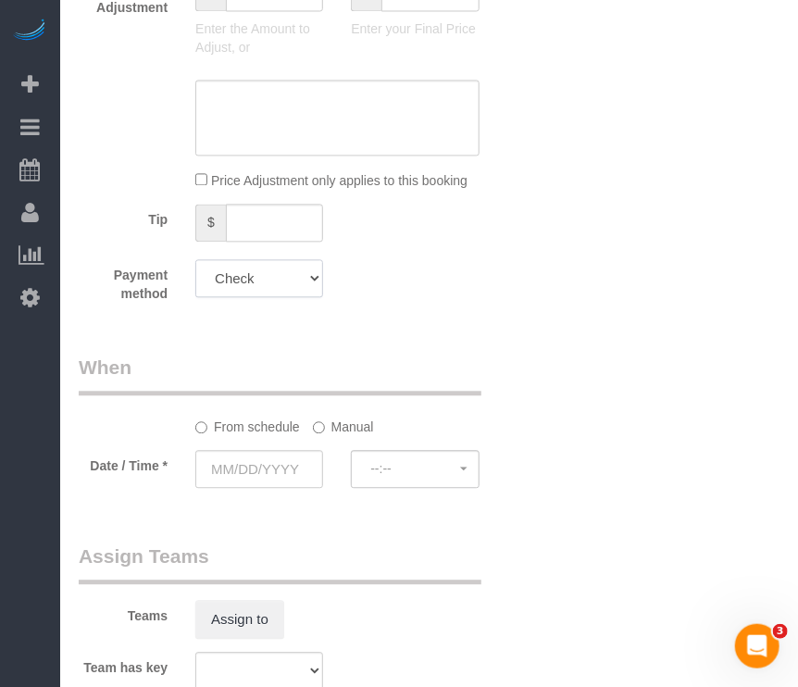
scroll to position [1295, 0]
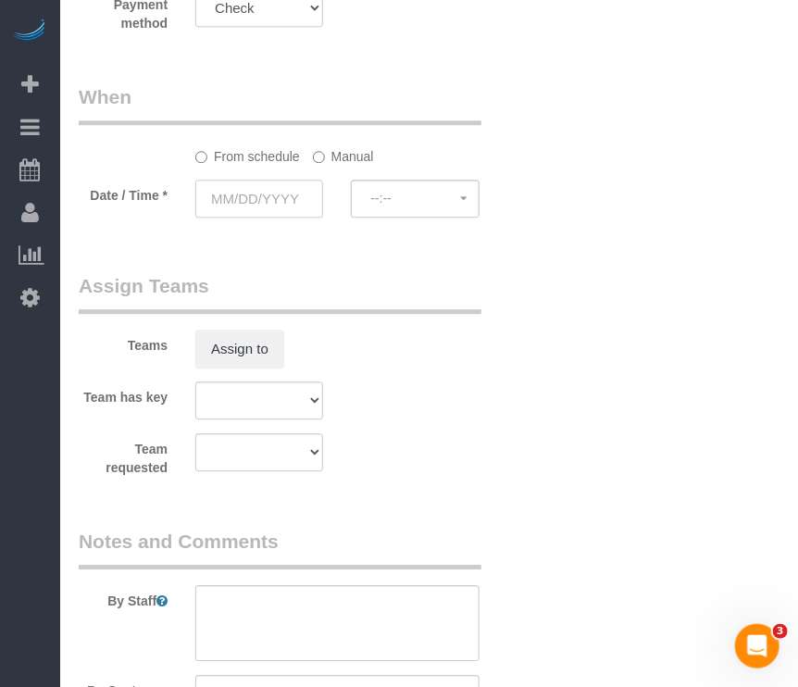
click at [288, 212] on input "text" at bounding box center [259, 198] width 128 height 38
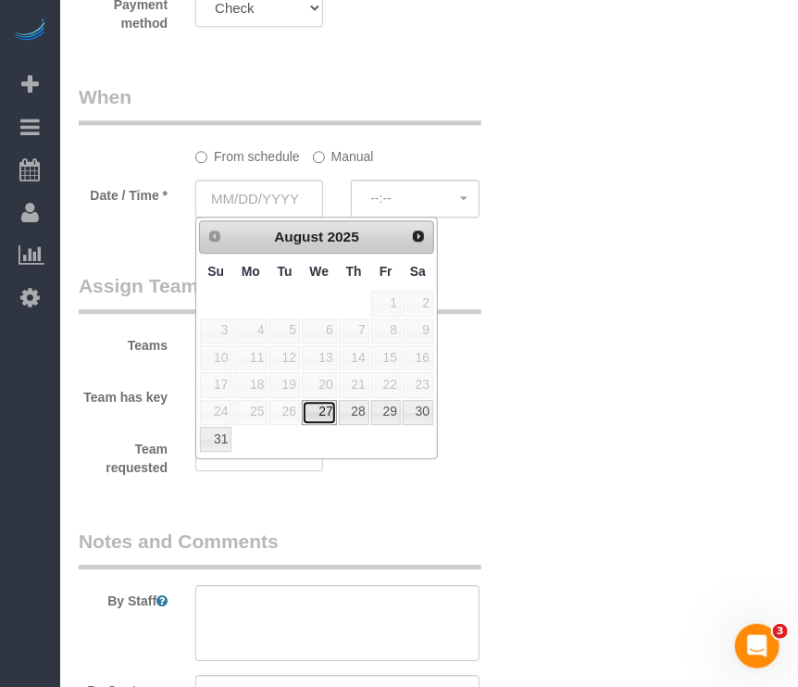
click at [320, 408] on link "27" at bounding box center [319, 412] width 35 height 25
type input "[DATE]"
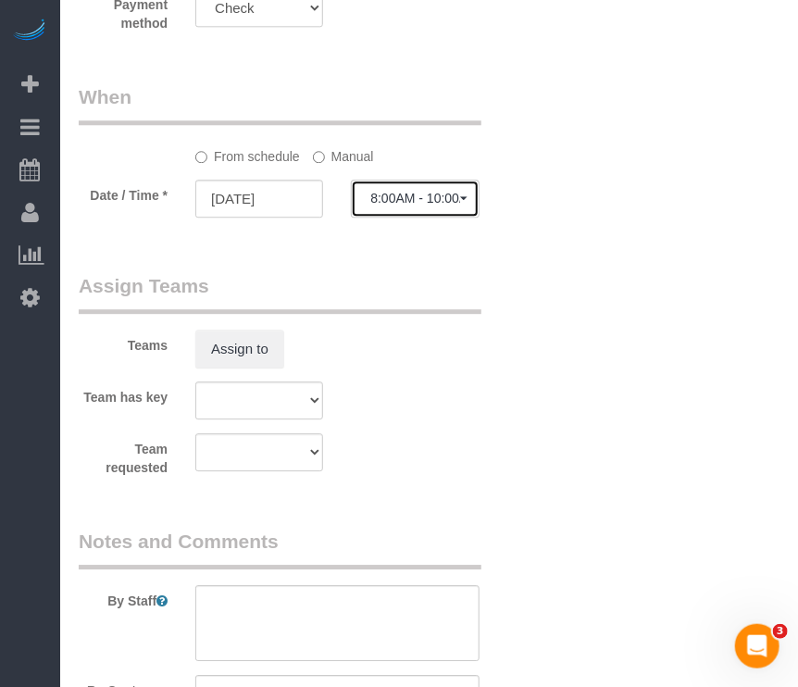
click at [436, 201] on span "8:00AM - 10:00AM" at bounding box center [414, 198] width 89 height 15
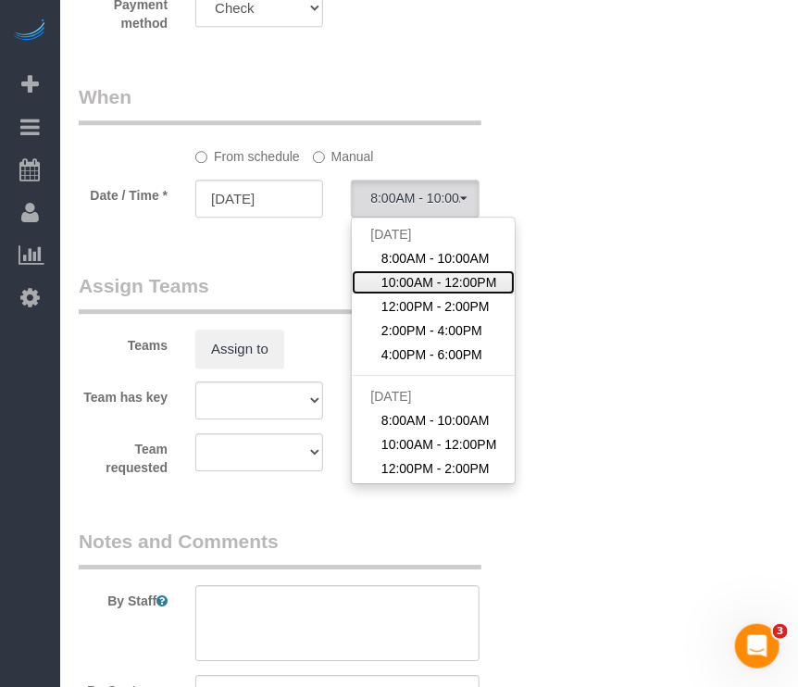
click at [403, 270] on link "10:00AM - 12:00PM" at bounding box center [433, 282] width 163 height 24
select select "spot27"
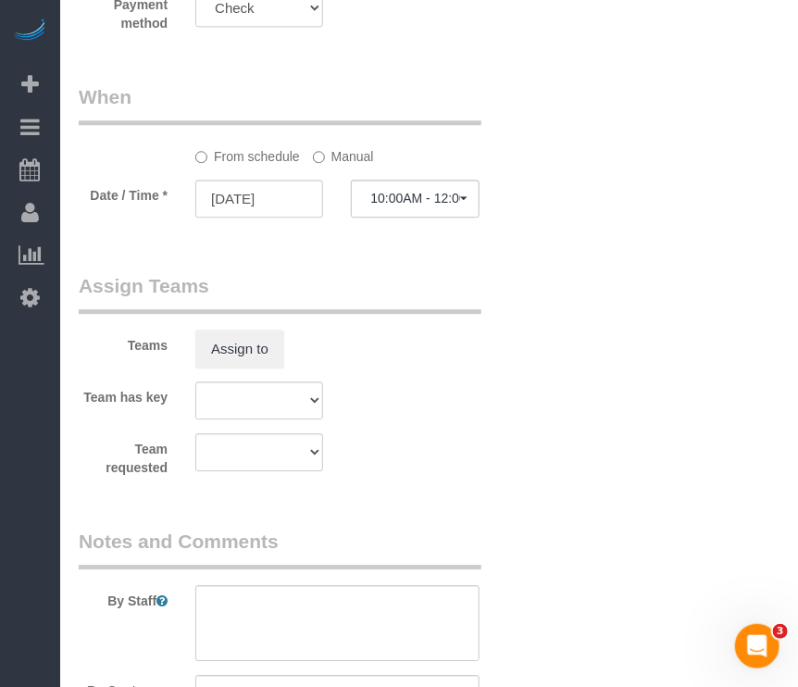
click at [333, 145] on label "Manual" at bounding box center [343, 153] width 61 height 25
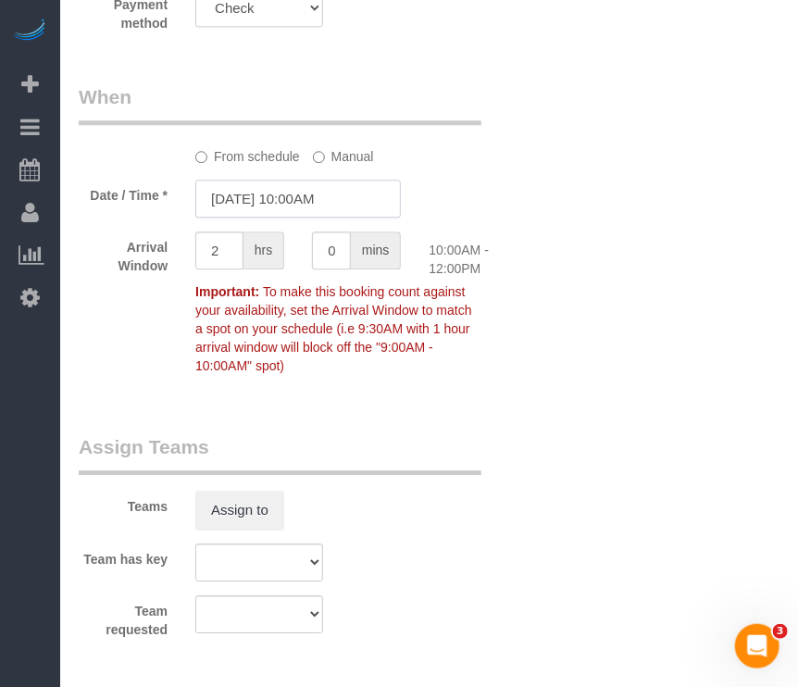
click at [310, 192] on input "[DATE] 10:00AM" at bounding box center [297, 198] width 205 height 38
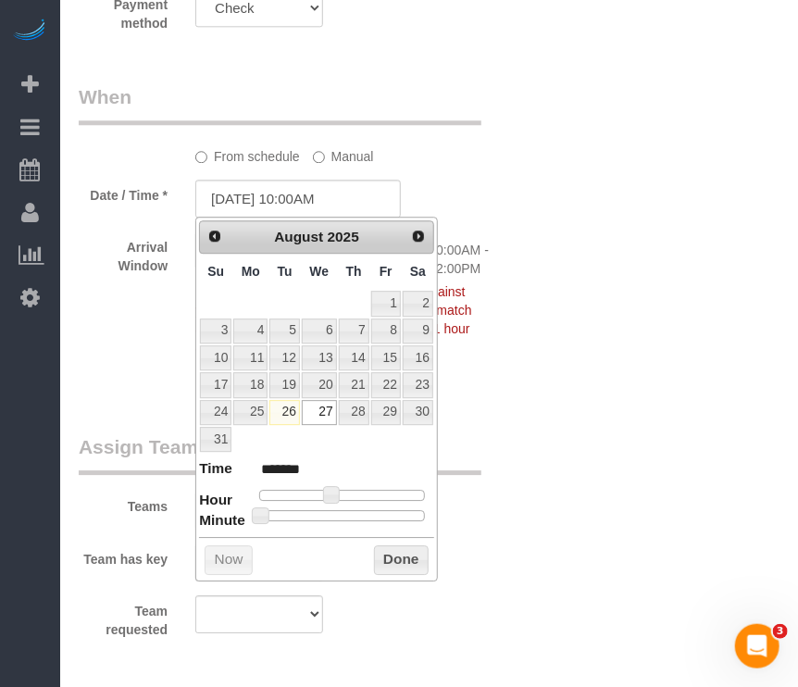
type input "[DATE] 10:30AM"
type input "*******"
click at [346, 514] on div at bounding box center [342, 515] width 166 height 11
click at [392, 549] on button "Done" at bounding box center [401, 560] width 55 height 30
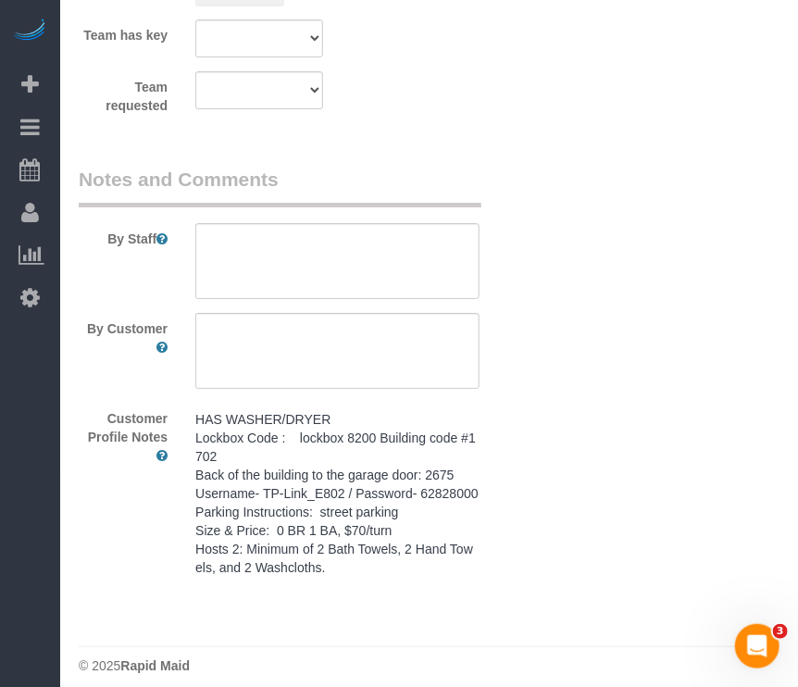
scroll to position [1832, 0]
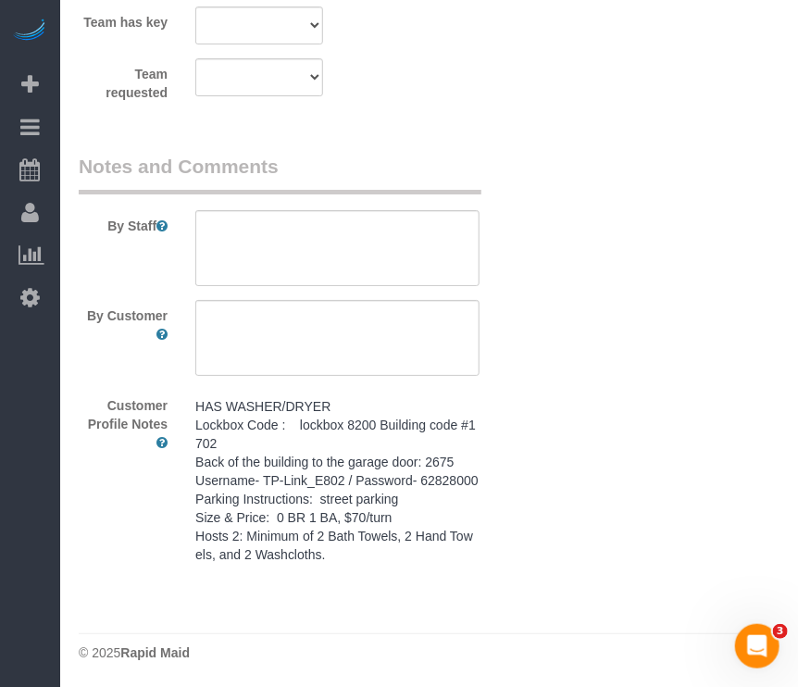
click at [377, 523] on pre "HAS WASHER/DRYER Lockbox Code : lockbox 8200 Building code #1702 Back of the bu…" at bounding box center [336, 480] width 283 height 167
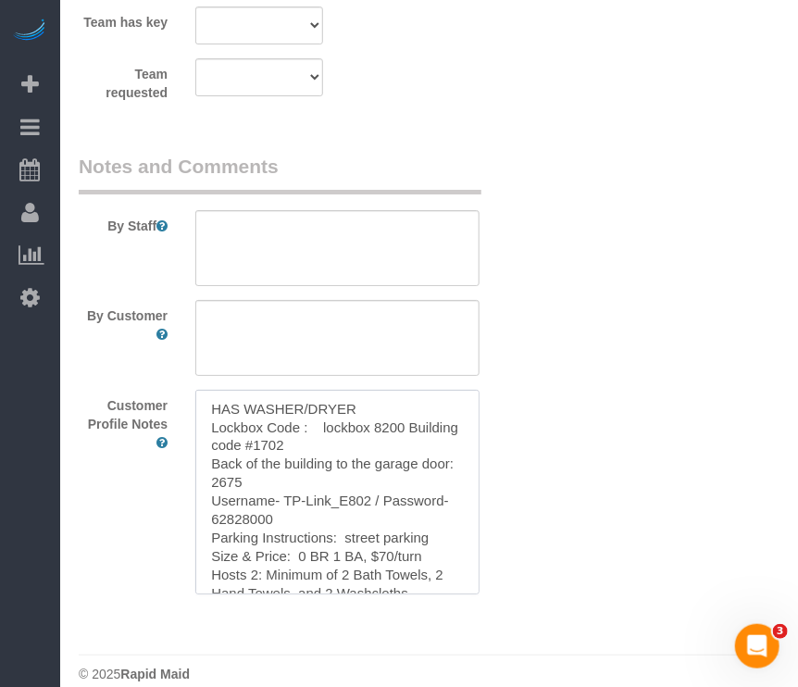
click at [374, 523] on textarea "HAS WASHER/DRYER Lockbox Code : lockbox 8200 Building code #1702 Back of the bu…" at bounding box center [336, 492] width 283 height 204
click at [418, 245] on textarea at bounding box center [336, 248] width 283 height 76
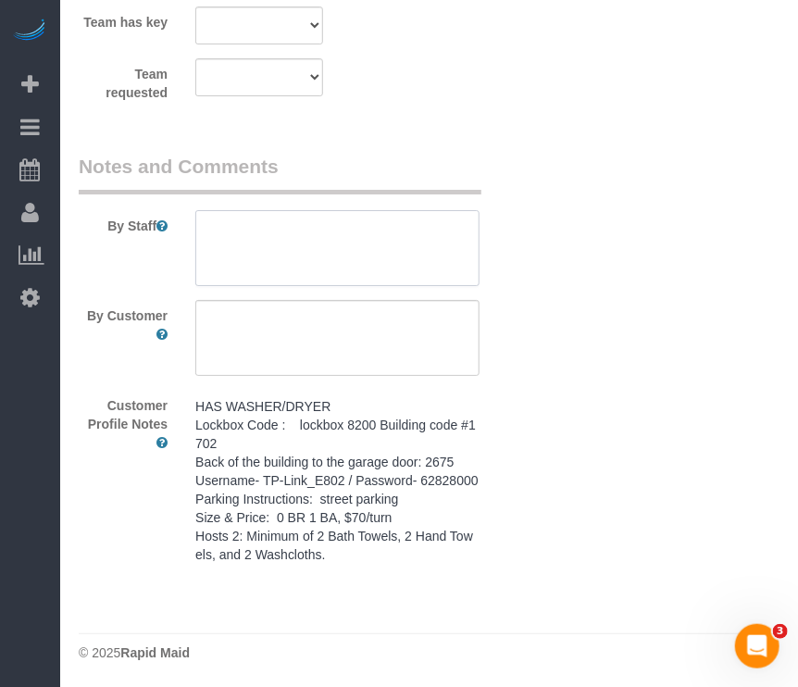
paste textarea "HAS WASHER/DRYER Lockbox Code : lockbox 8200 Building code #1702 Back of the bu…"
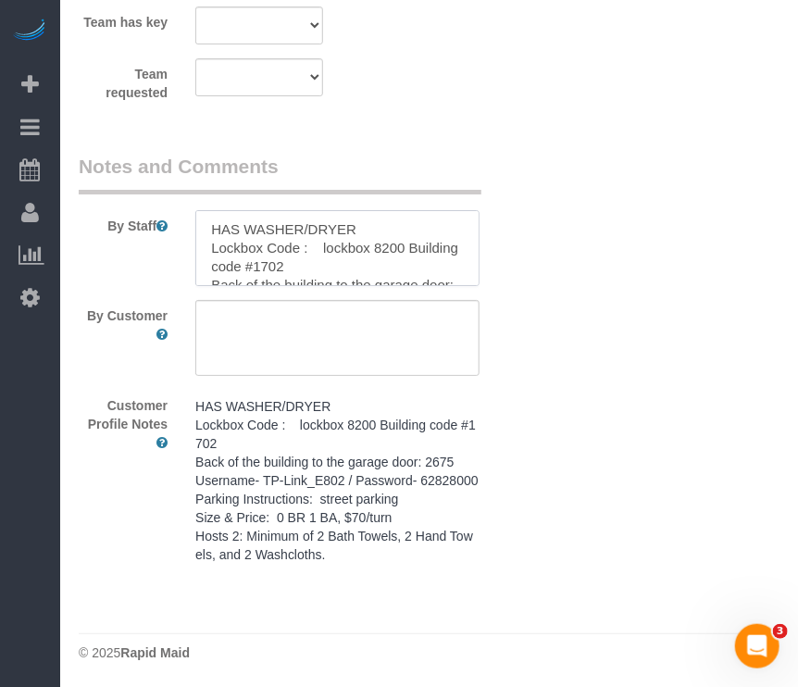
scroll to position [137, 0]
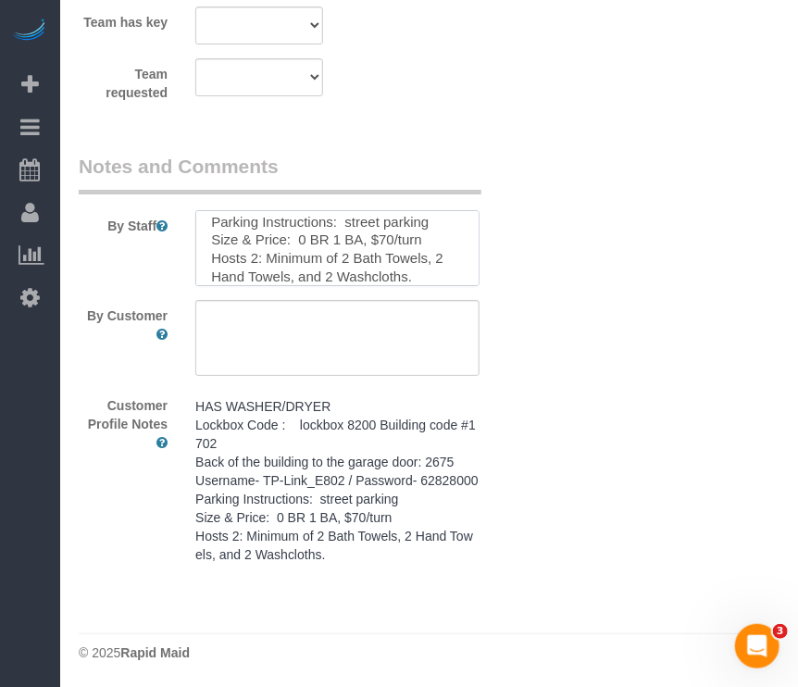
type textarea "HAS WASHER/DRYER Lockbox Code : lockbox 8200 Building code #1702 Back of the bu…"
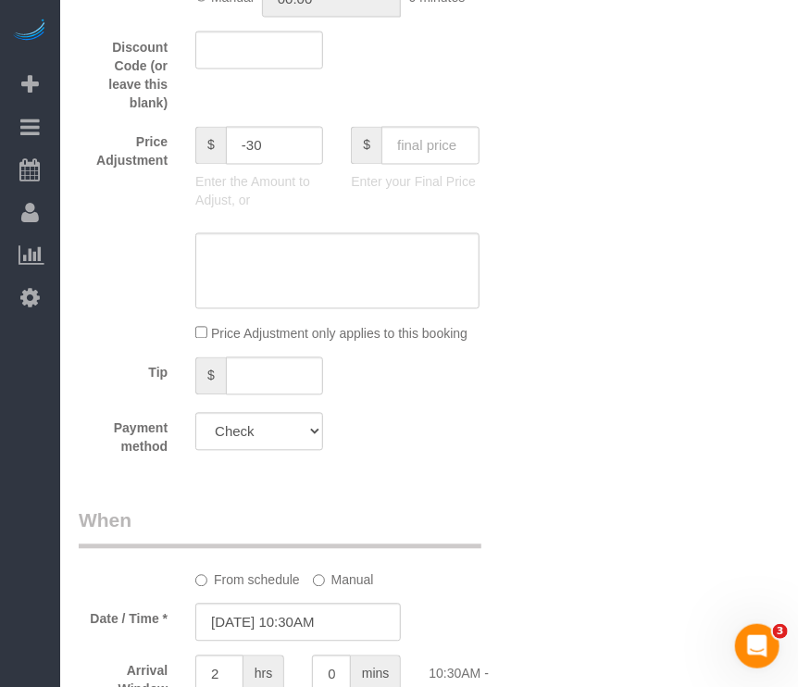
scroll to position [1018, 0]
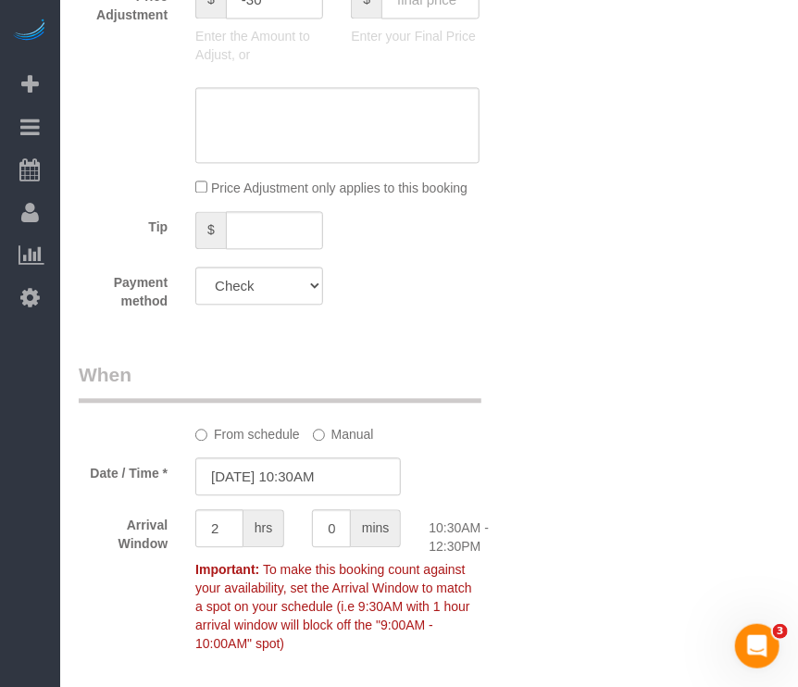
drag, startPoint x: 583, startPoint y: 499, endPoint x: 540, endPoint y: 501, distance: 42.6
click at [542, 501] on div "Who Email* [EMAIL_ADDRESS][DOMAIN_NAME] Name * [GEOGRAPHIC_DATA] 206 Where Addr…" at bounding box center [429, 239] width 700 height 2397
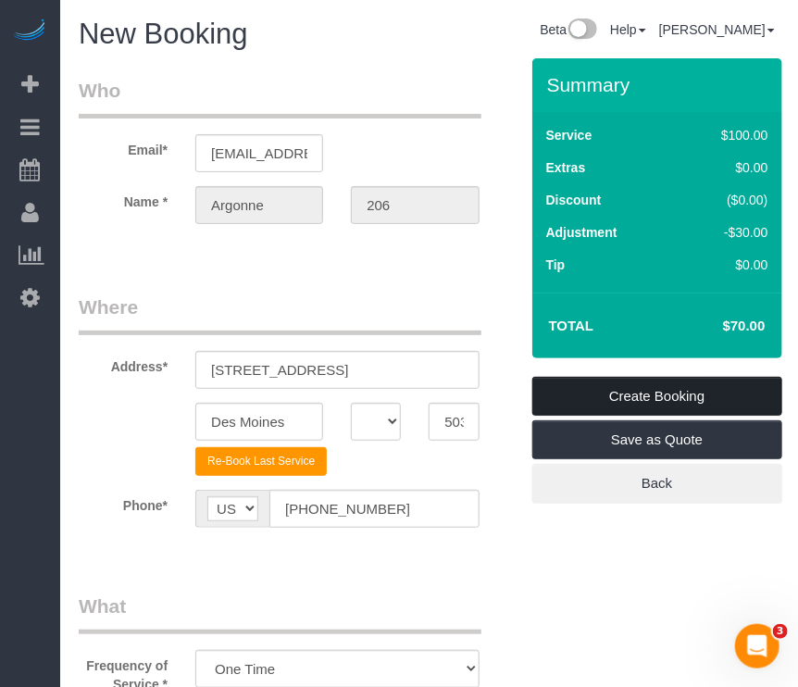
click at [677, 392] on link "Create Booking" at bounding box center [657, 396] width 250 height 39
